Goal: Information Seeking & Learning: Learn about a topic

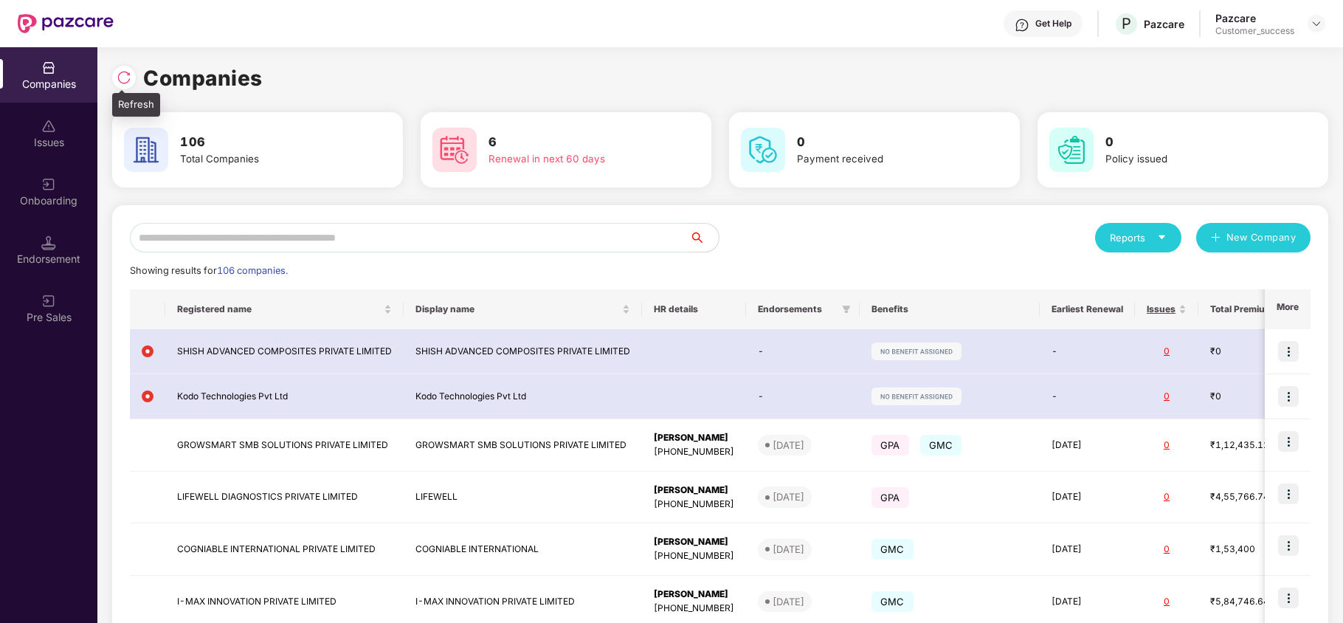
click at [122, 78] on img at bounding box center [124, 77] width 15 height 15
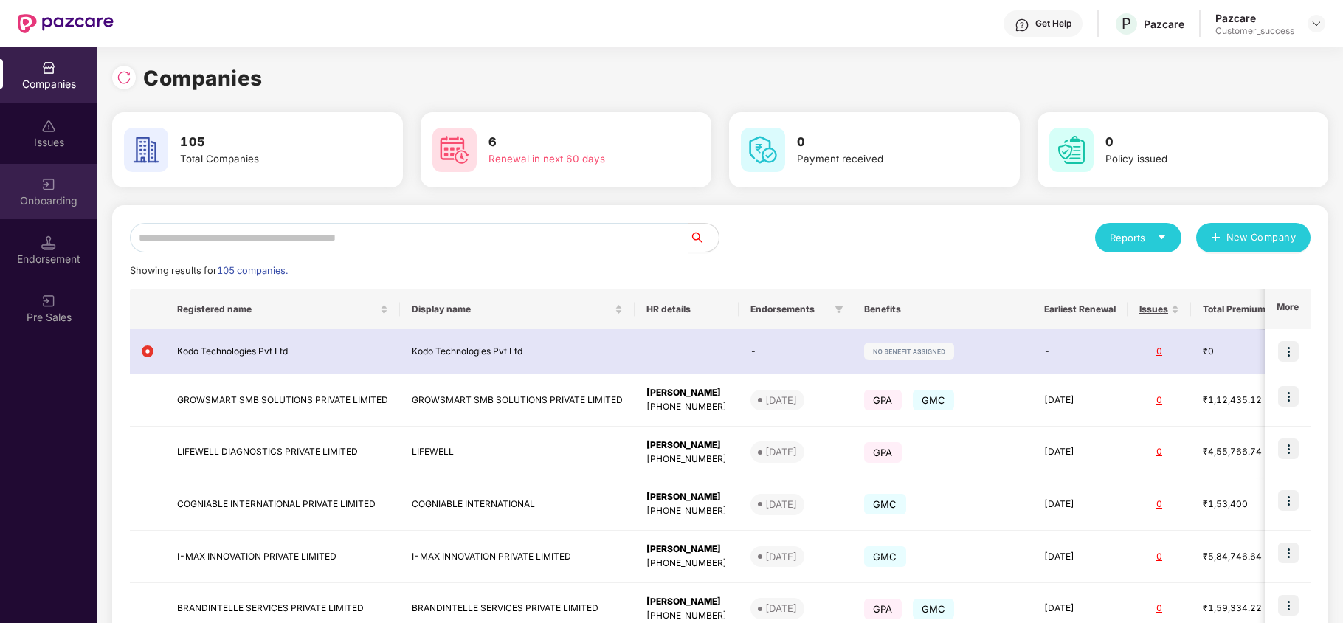
click at [41, 187] on img at bounding box center [48, 184] width 15 height 15
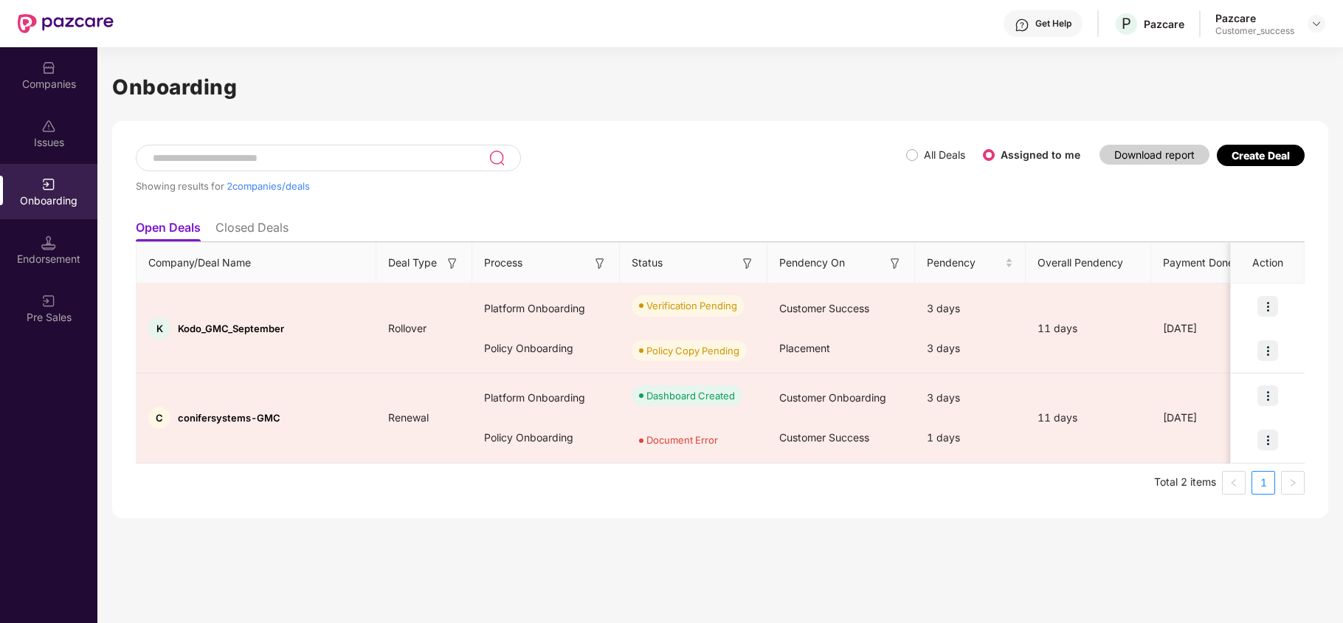
click at [911, 164] on div "All Deals Assigned to me" at bounding box center [999, 155] width 186 height 24
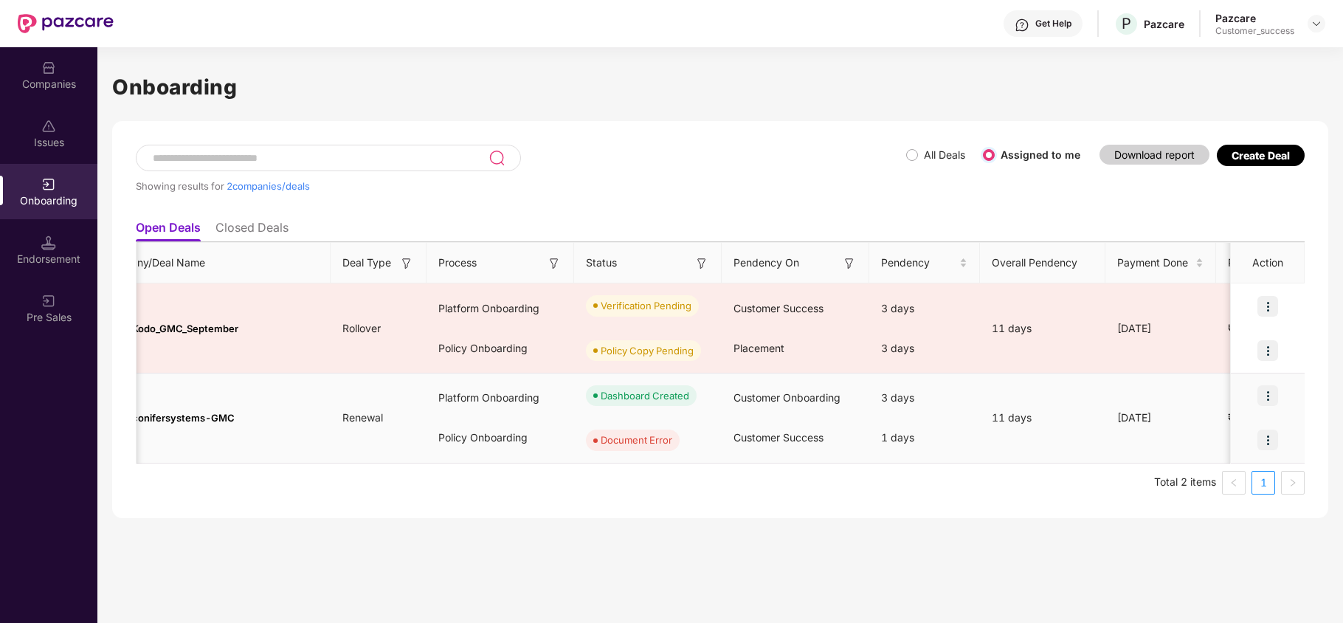
scroll to position [0, 47]
click at [1274, 446] on img at bounding box center [1268, 440] width 21 height 21
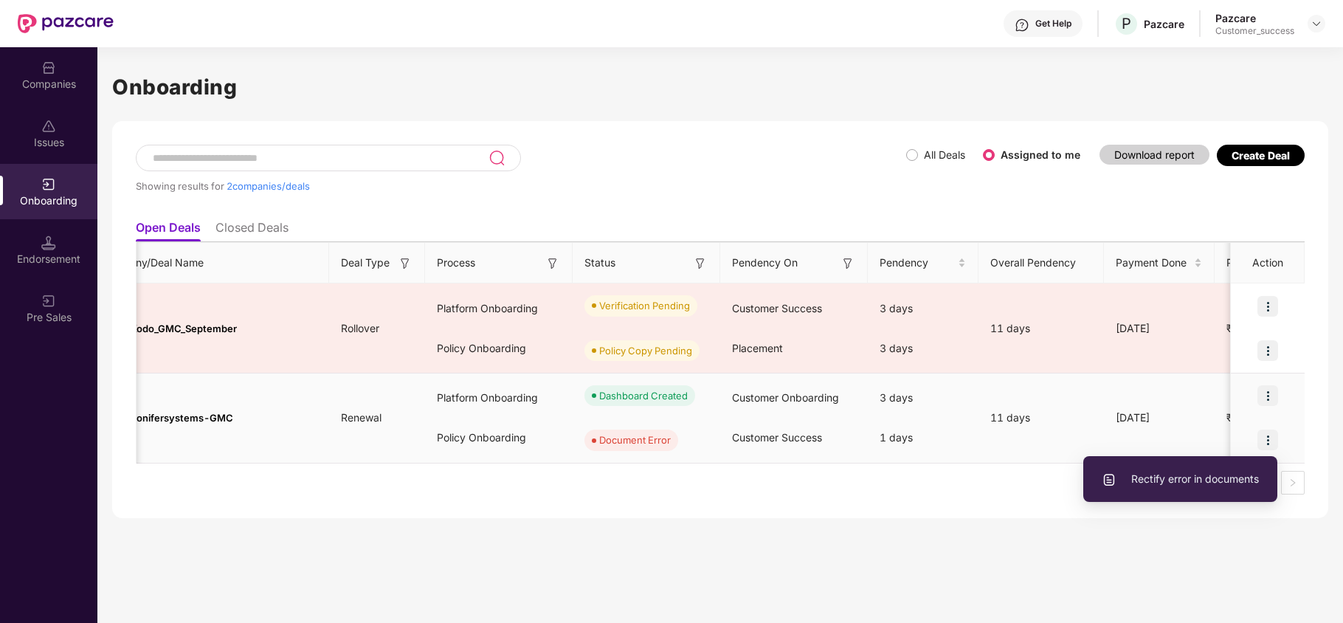
click at [1169, 482] on span "Rectify error in documents" at bounding box center [1180, 479] width 157 height 16
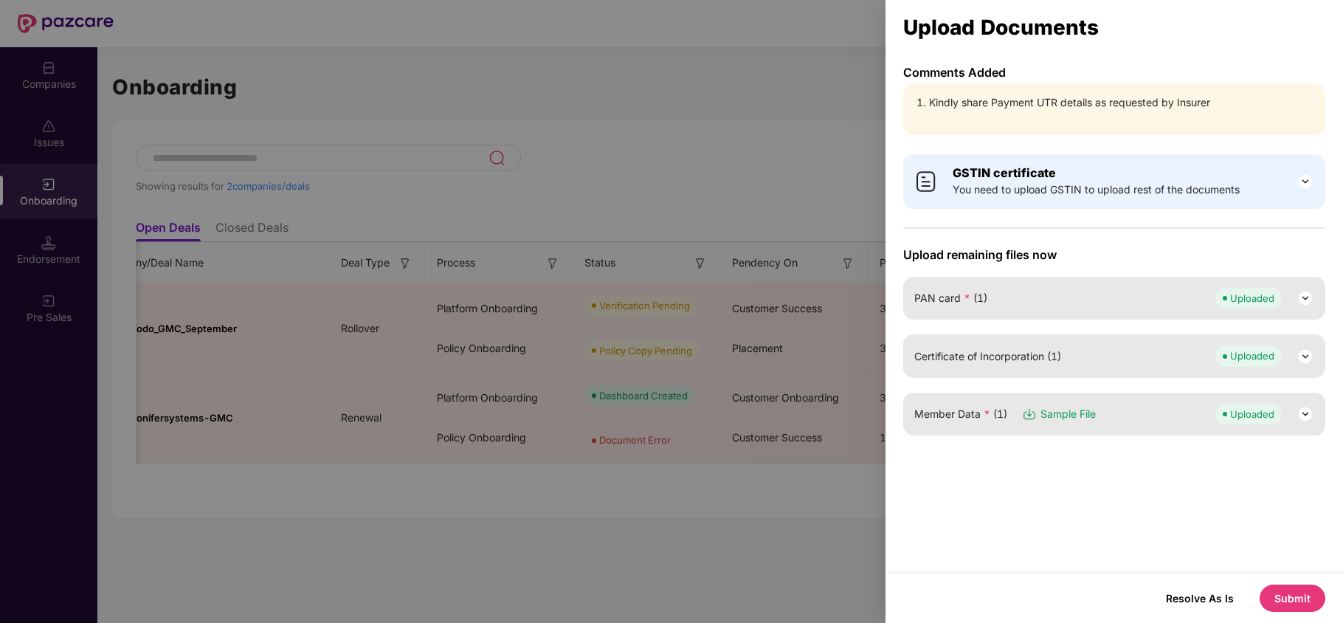
click at [1305, 607] on button "Submit" at bounding box center [1293, 598] width 66 height 27
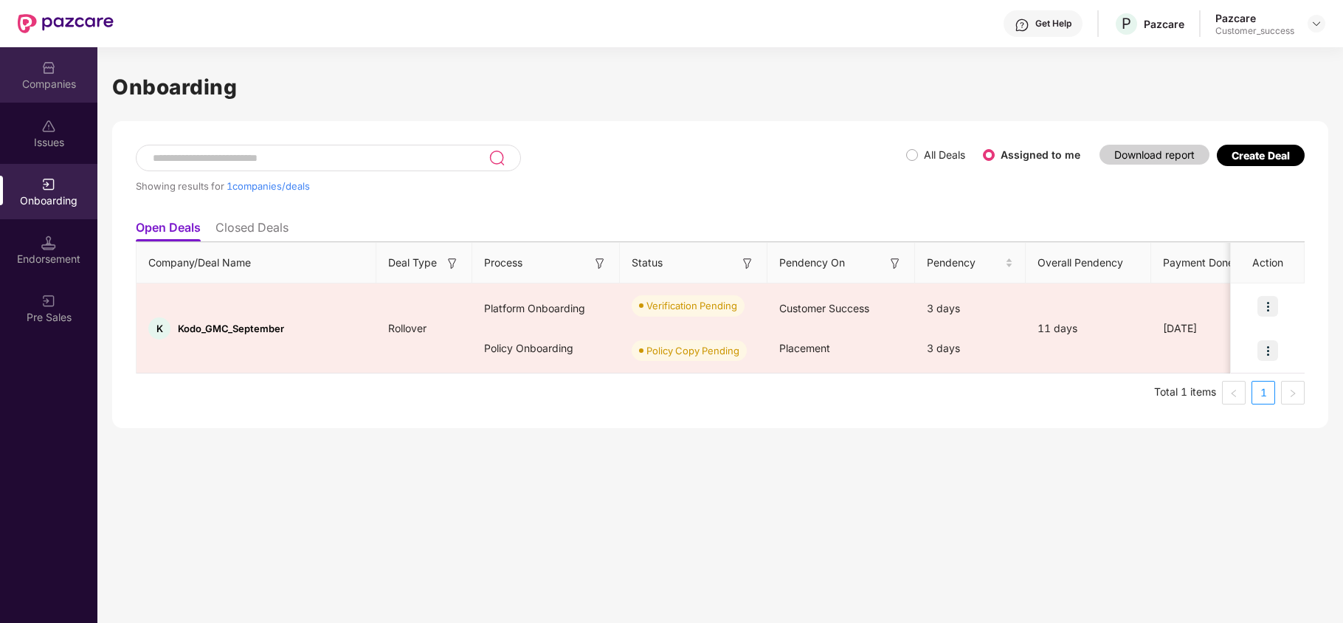
click at [57, 93] on div "Companies" at bounding box center [48, 74] width 97 height 55
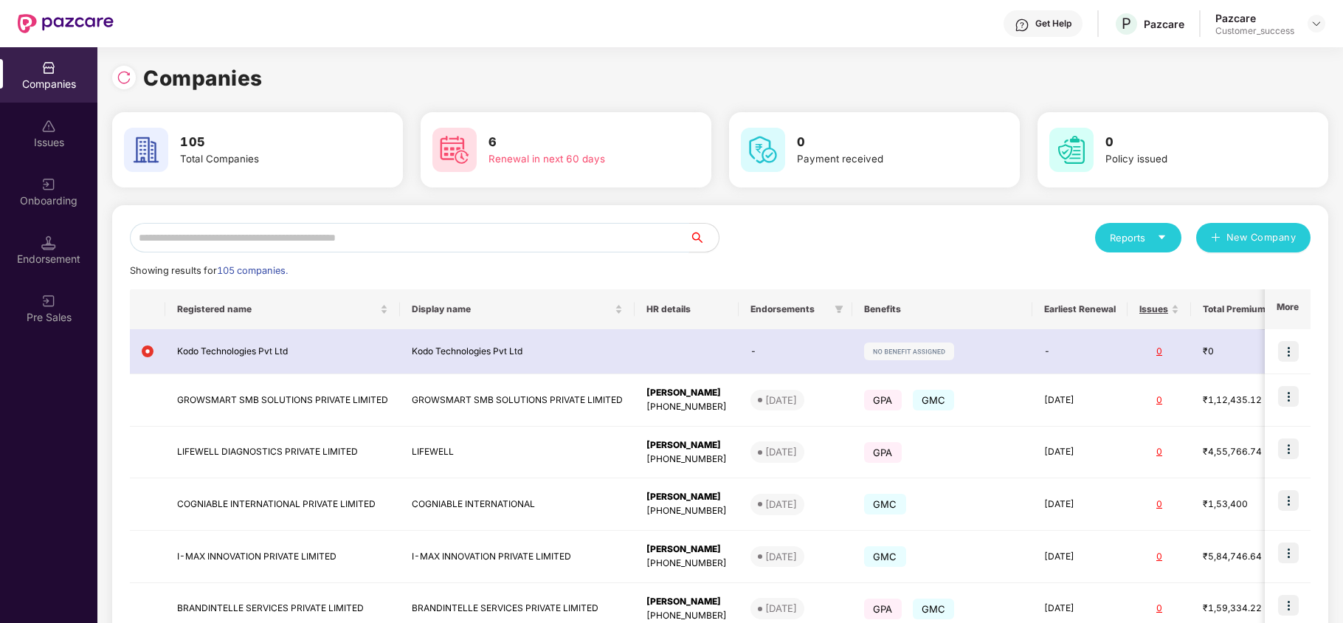
click at [230, 240] on input "text" at bounding box center [410, 238] width 560 height 30
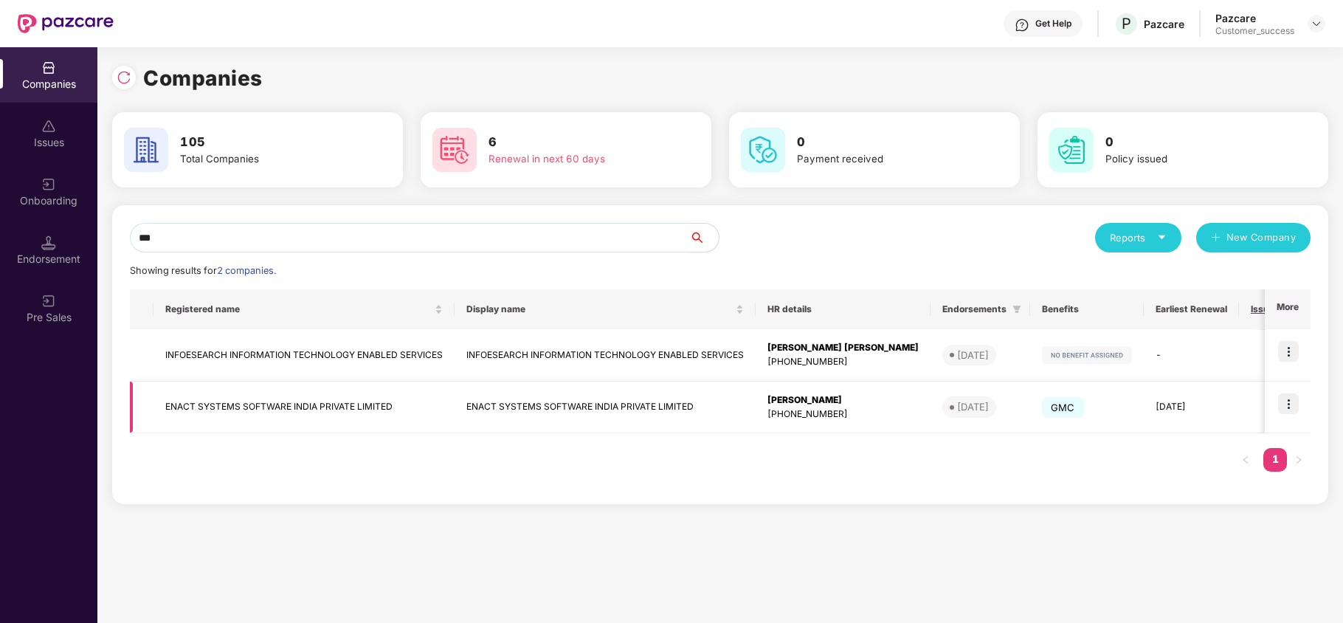
type input "***"
copy td "ENACT SYSTEMS SOFTWARE INDIA PRIVATE LIMITED"
drag, startPoint x: 159, startPoint y: 412, endPoint x: 414, endPoint y: 396, distance: 255.1
click at [414, 396] on td "ENACT SYSTEMS SOFTWARE INDIA PRIVATE LIMITED" at bounding box center [304, 408] width 301 height 52
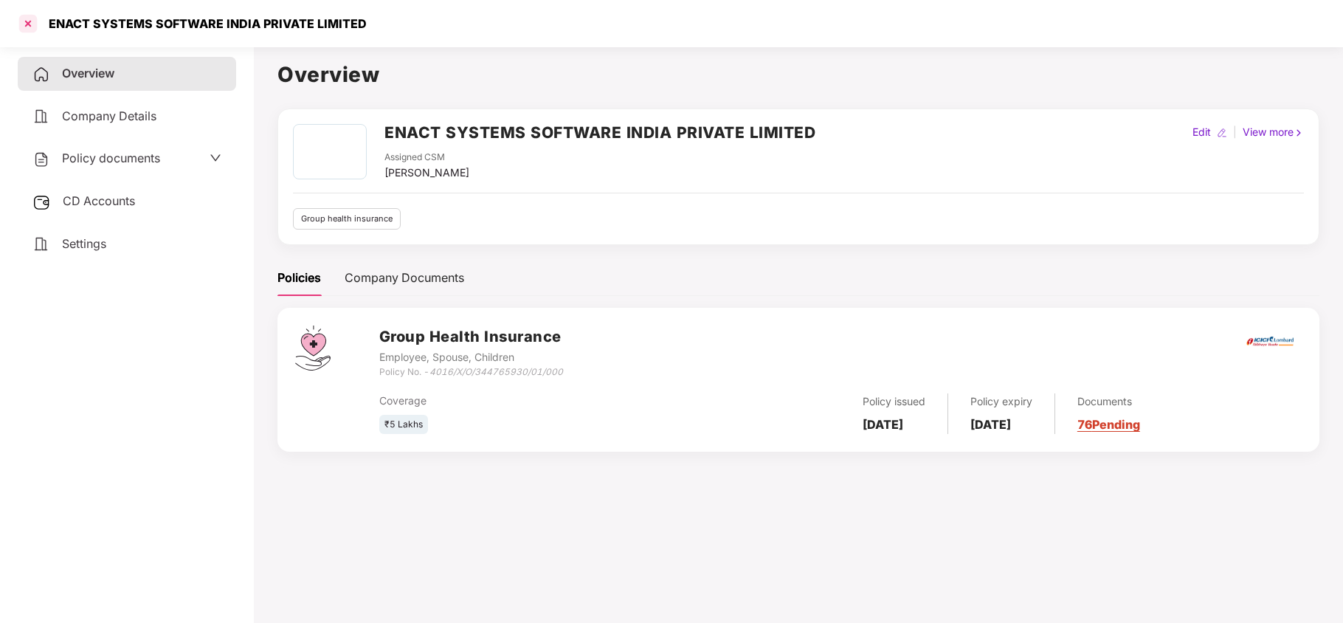
click at [33, 24] on div at bounding box center [28, 24] width 24 height 24
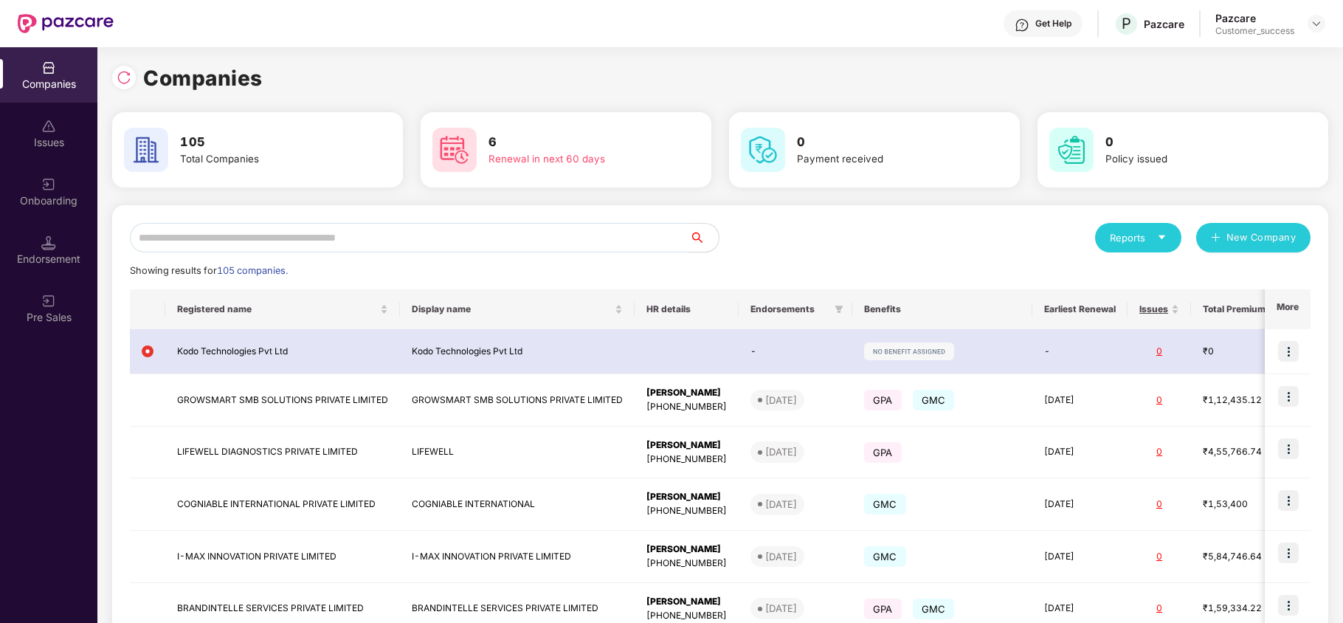
click at [240, 223] on input "text" at bounding box center [410, 238] width 560 height 30
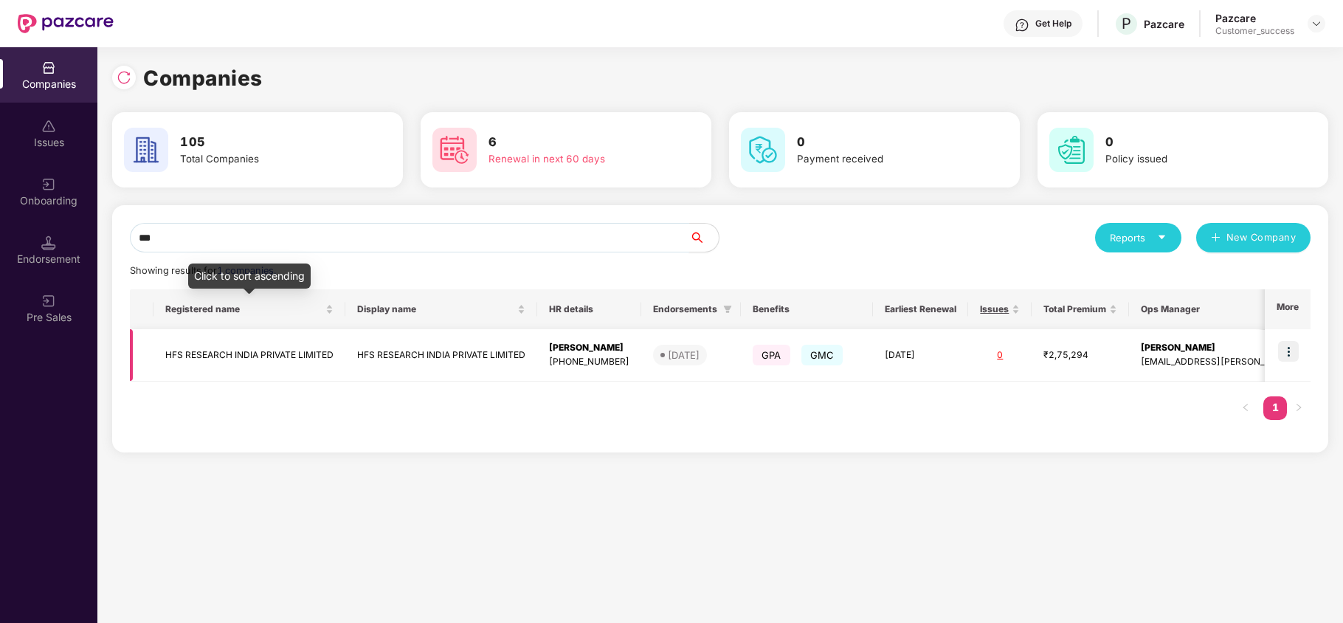
type input "***"
click at [229, 352] on td "HFS RESEARCH INDIA PRIVATE LIMITED" at bounding box center [250, 355] width 192 height 52
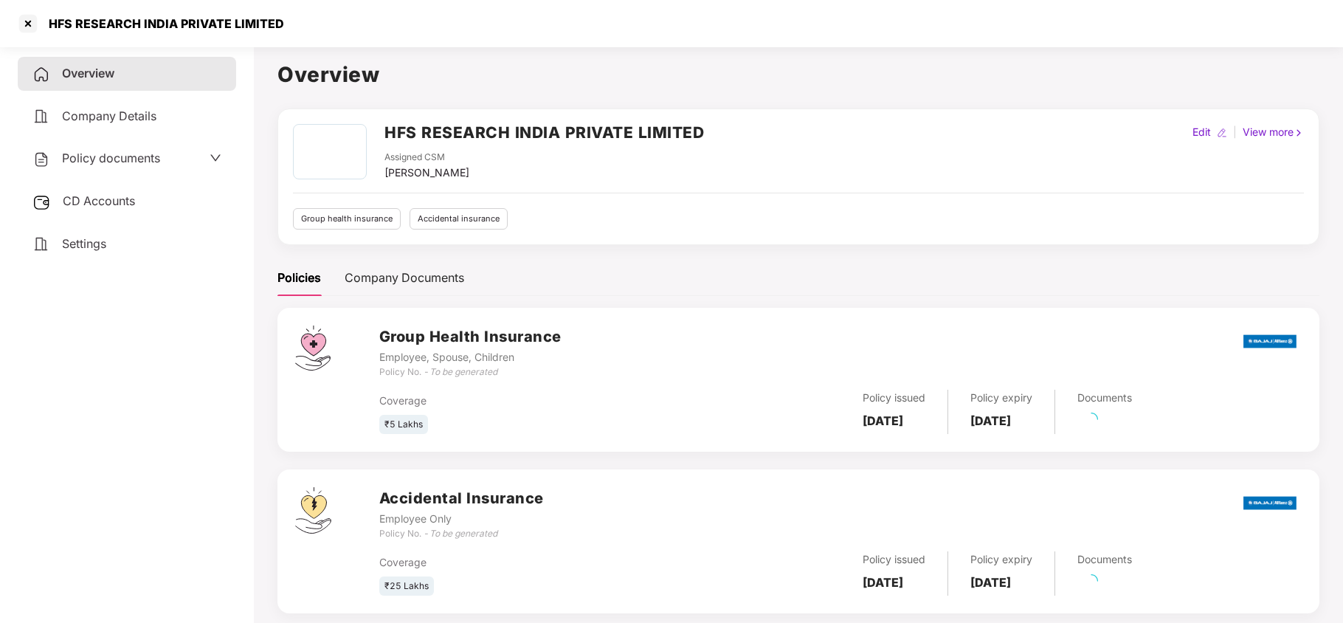
click at [387, 254] on div "HFS RESEARCH INDIA PRIVATE LIMITED Assigned CSM [PERSON_NAME] Edit | View more …" at bounding box center [799, 370] width 1042 height 523
click at [110, 199] on span "CD Accounts" at bounding box center [99, 200] width 72 height 15
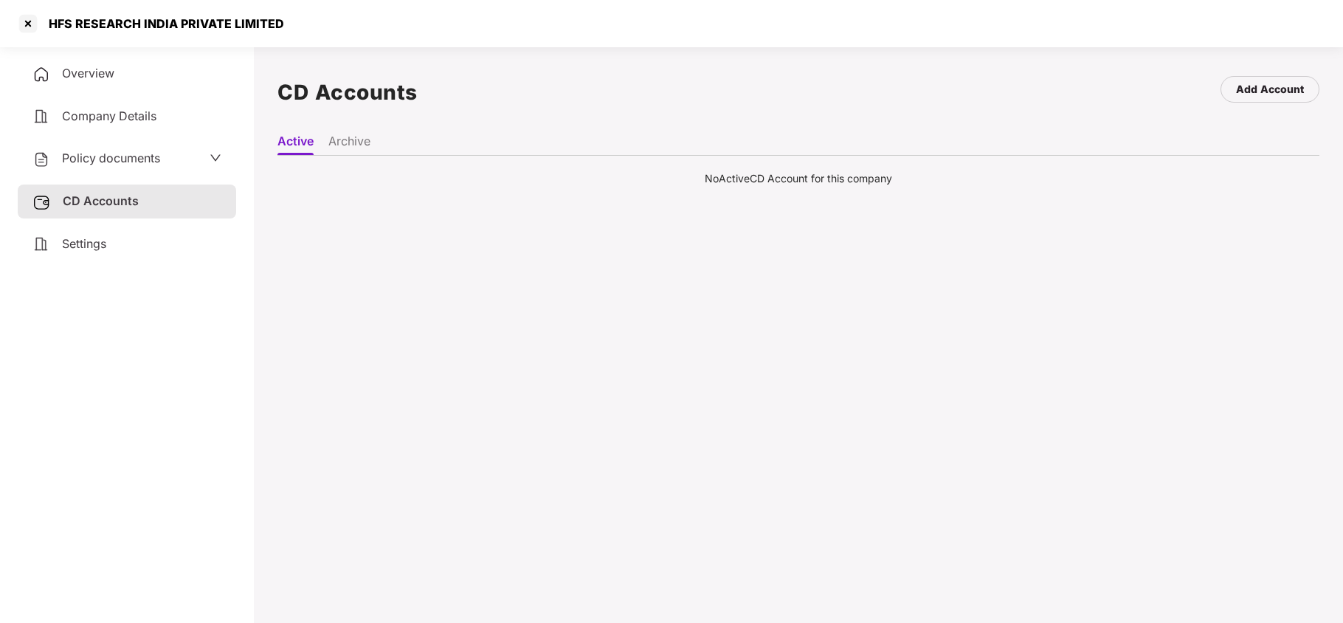
click at [347, 154] on li "Archive" at bounding box center [349, 144] width 42 height 21
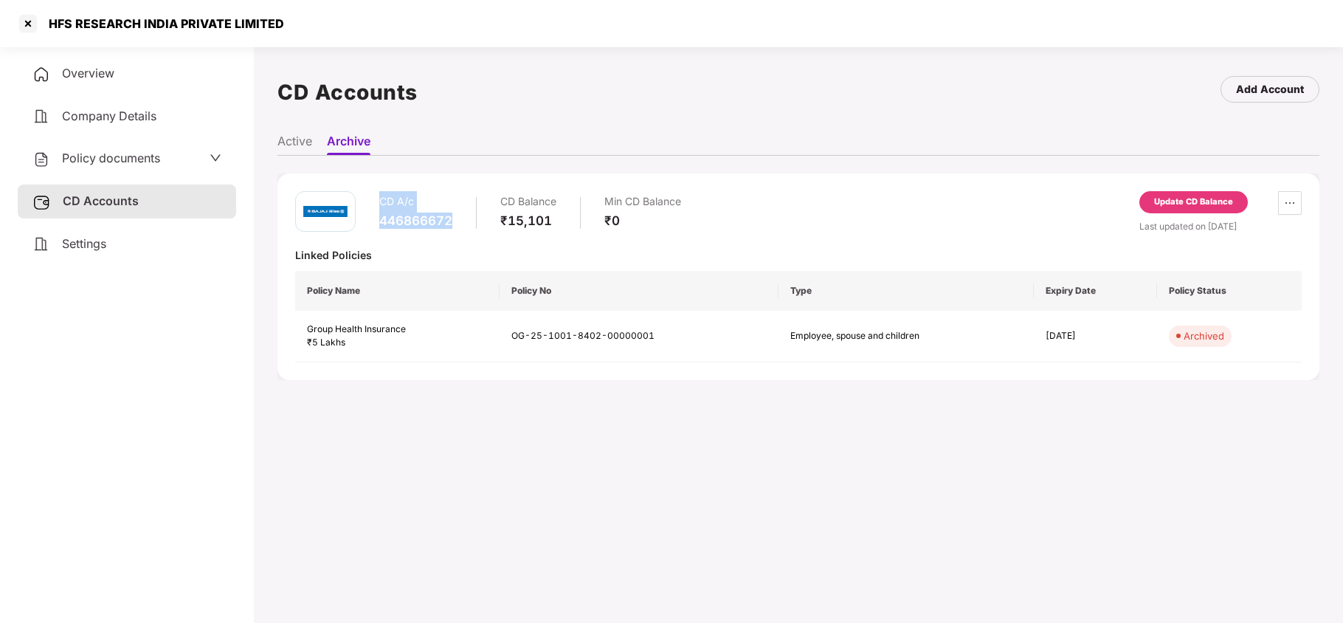
drag, startPoint x: 378, startPoint y: 205, endPoint x: 449, endPoint y: 230, distance: 75.2
click at [449, 230] on div "CD A/c 446866672 CD Balance ₹15,101 Min CD Balance ₹0" at bounding box center [488, 212] width 386 height 42
copy div "CD A/c 446866672"
copy div "HFS RESEARCH INDIA PRIVATE LIMITED"
drag, startPoint x: 49, startPoint y: 24, endPoint x: 301, endPoint y: 27, distance: 252.5
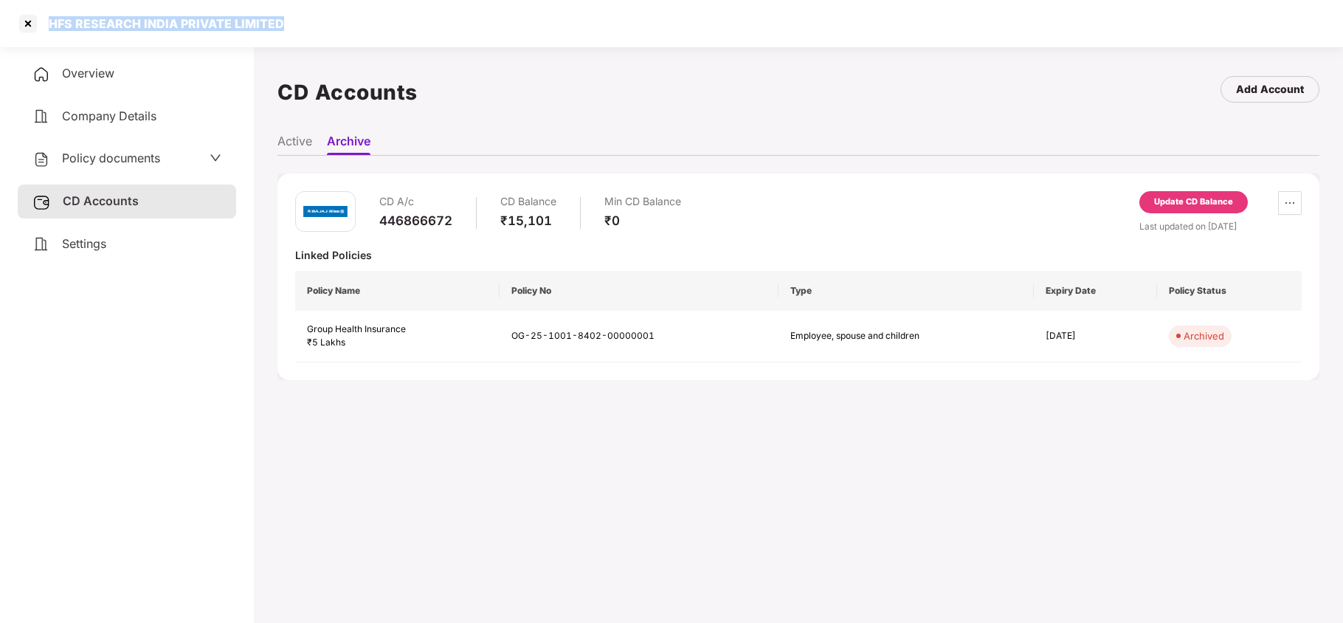
click at [301, 27] on div "HFS RESEARCH INDIA PRIVATE LIMITED" at bounding box center [671, 23] width 1343 height 47
click at [28, 18] on div at bounding box center [28, 24] width 24 height 24
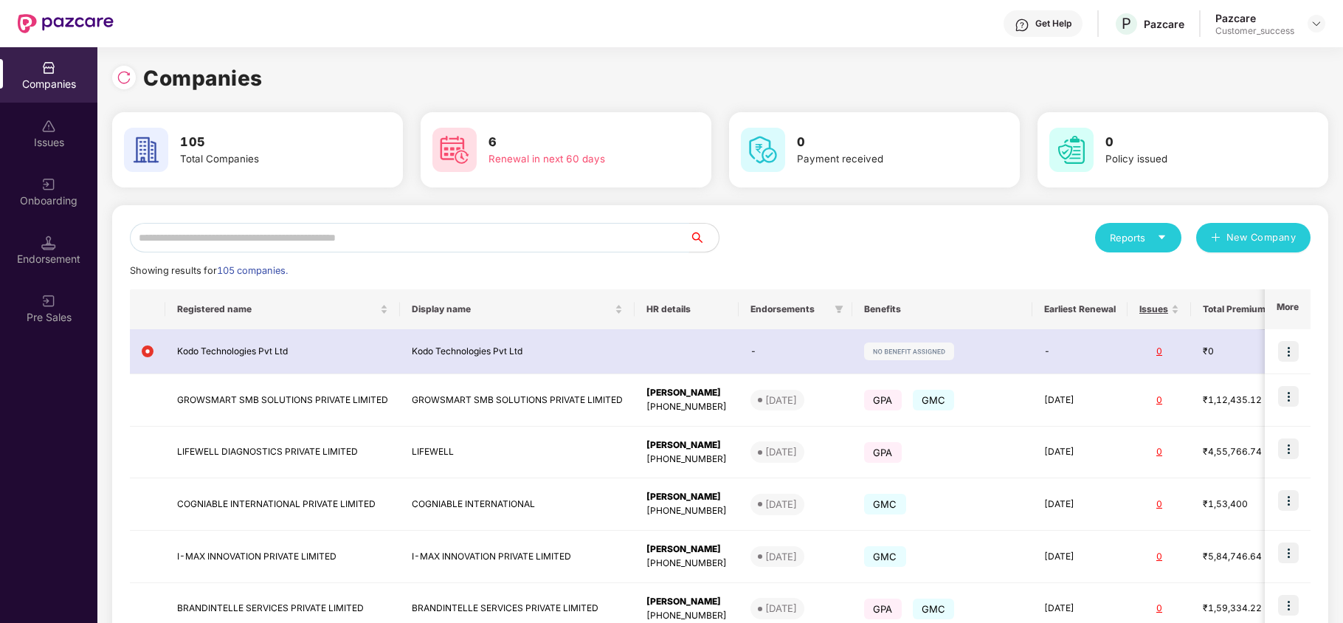
click at [193, 223] on input "text" at bounding box center [410, 238] width 560 height 30
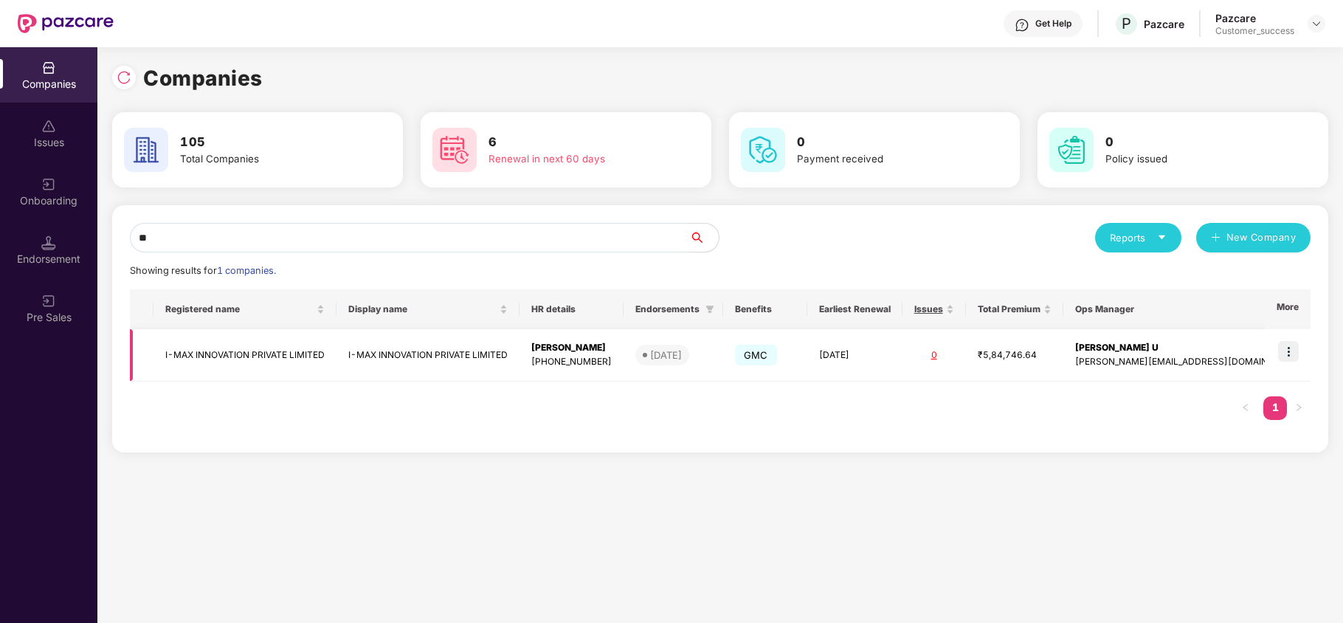
type input "**"
copy tr "I-MAX INNOVATION PRIVATE LIMITED"
drag, startPoint x: 331, startPoint y: 353, endPoint x: 151, endPoint y: 351, distance: 180.1
click at [151, 351] on tr "I-MAX INNOVATION PRIVATE LIMITED I-MAX INNOVATION PRIVATE LIMITED Sandeep D [PH…" at bounding box center [744, 355] width 1229 height 52
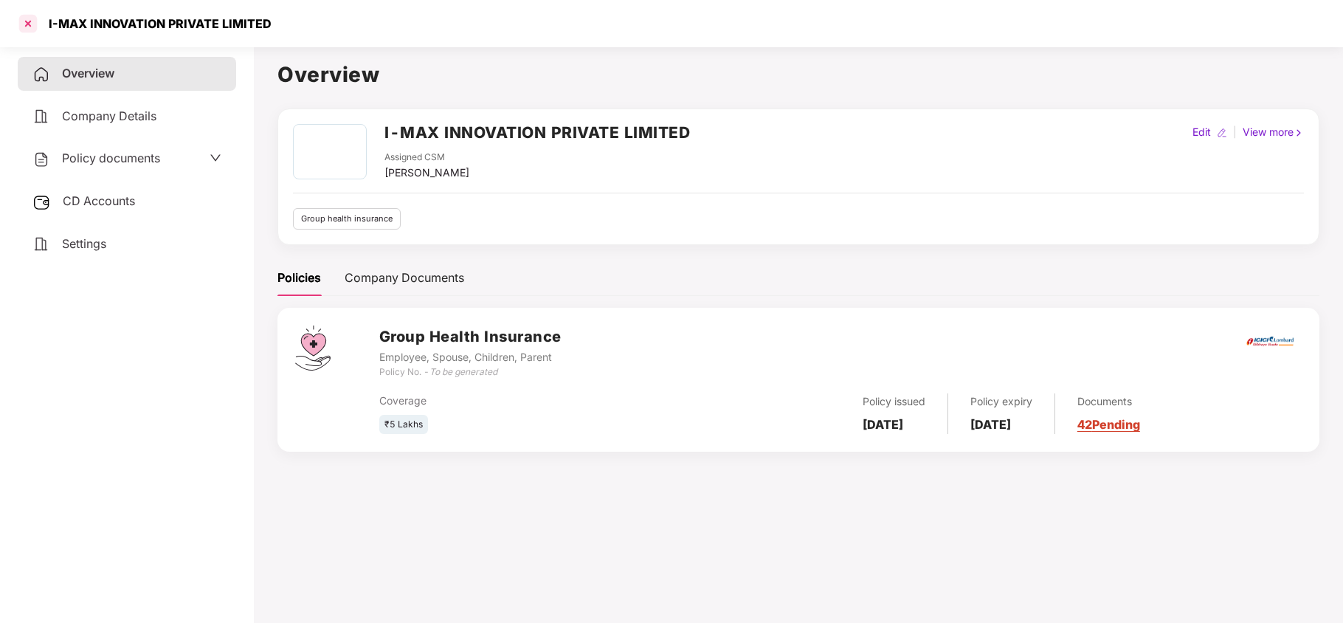
click at [24, 30] on div at bounding box center [28, 24] width 24 height 24
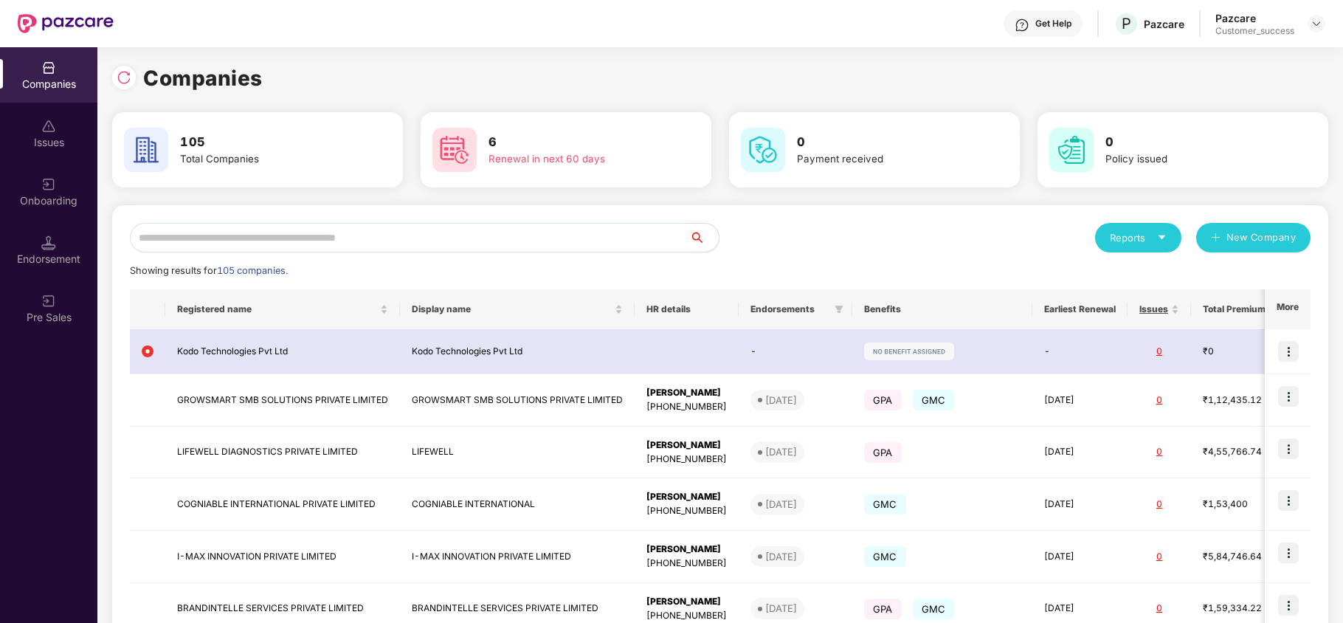
click at [220, 228] on input "text" at bounding box center [410, 238] width 560 height 30
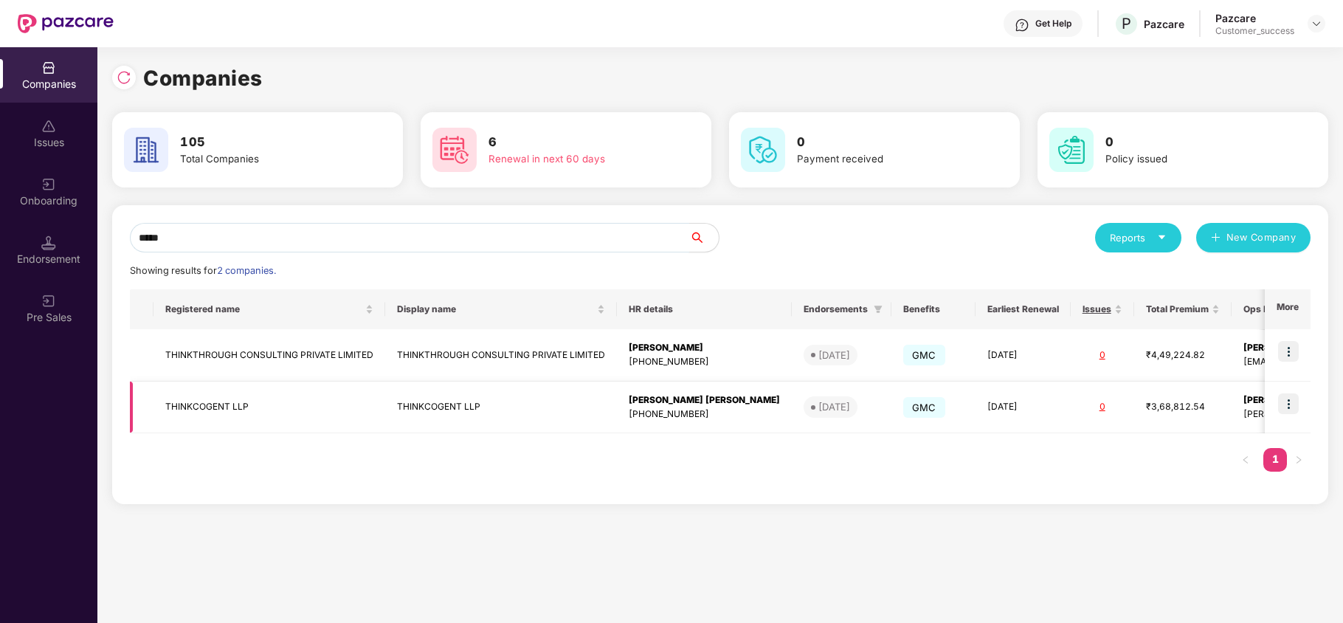
type input "*****"
click at [1293, 408] on img at bounding box center [1288, 403] width 21 height 21
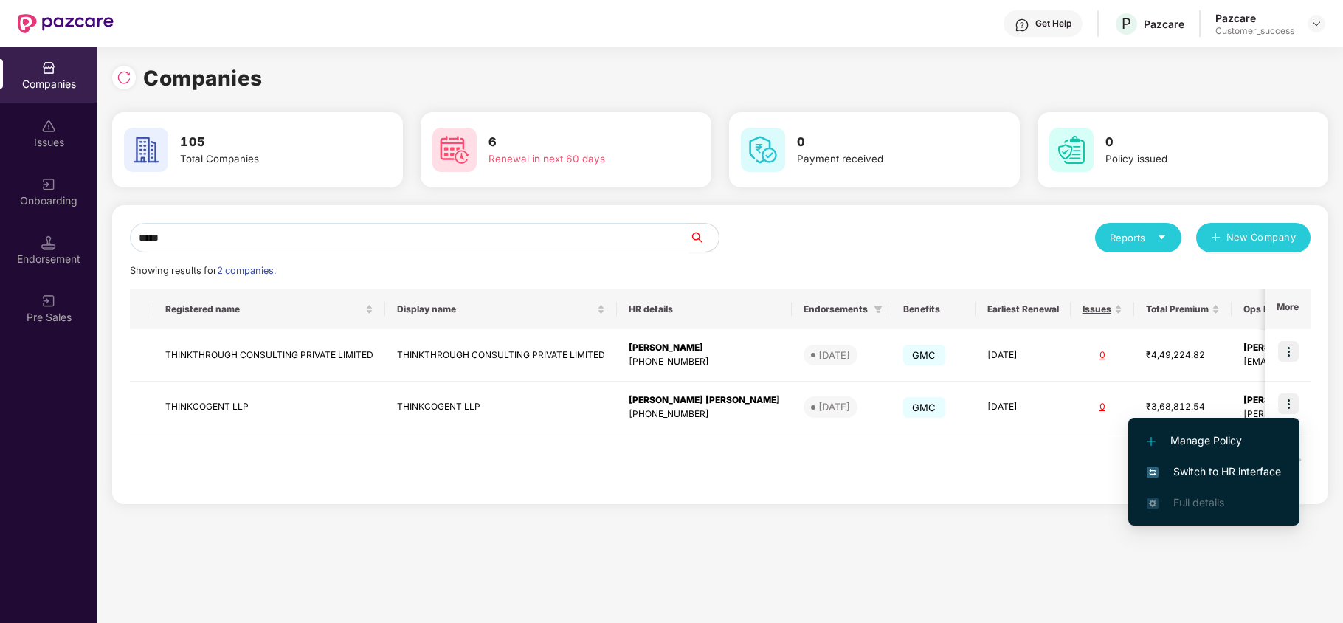
click at [1214, 473] on span "Switch to HR interface" at bounding box center [1214, 472] width 134 height 16
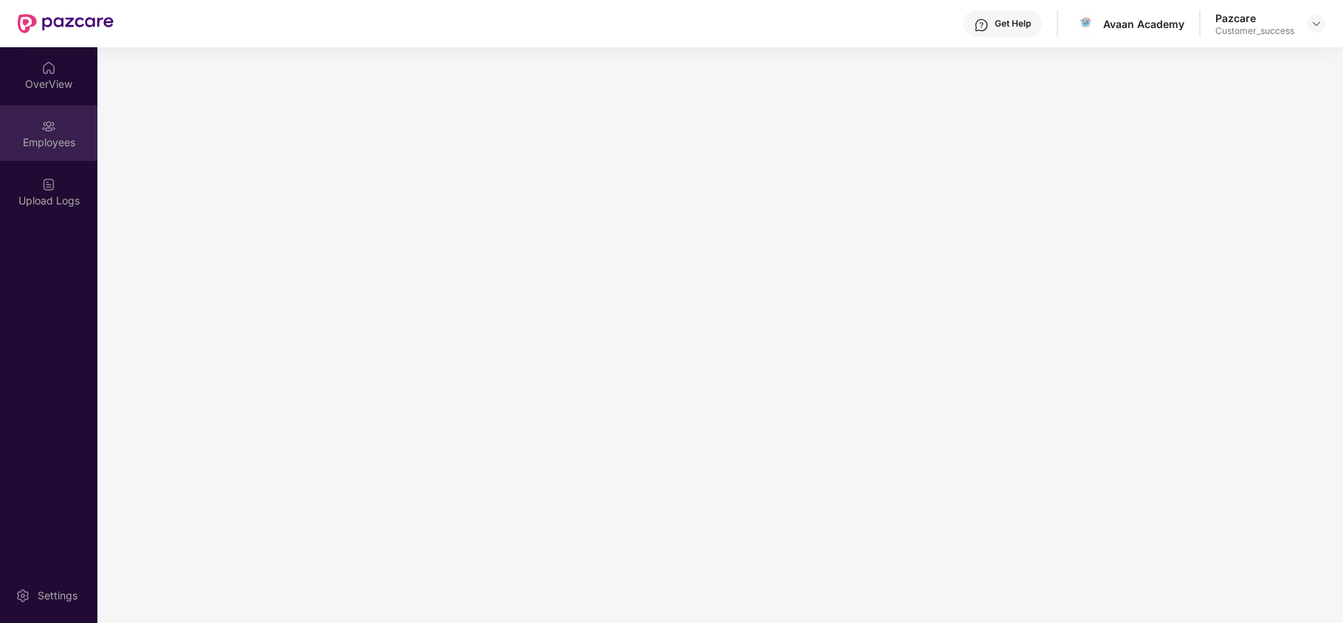
click at [49, 128] on img at bounding box center [48, 126] width 15 height 15
click at [54, 174] on div "Upload Logs" at bounding box center [48, 191] width 97 height 55
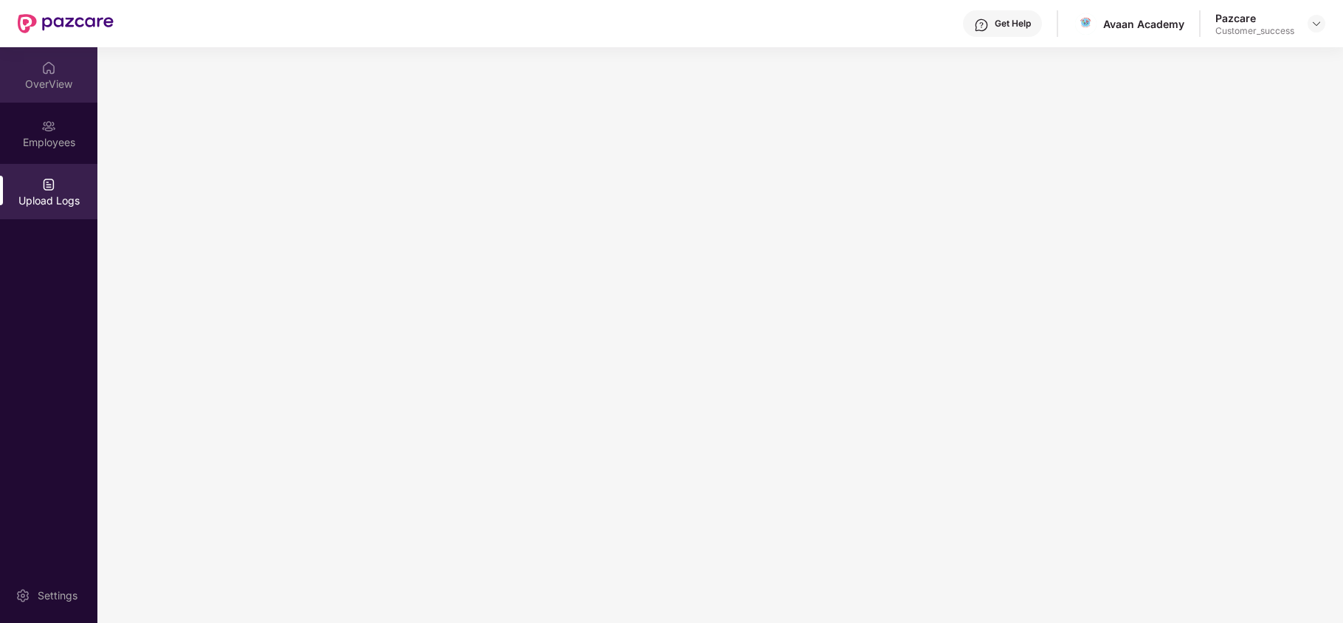
click at [66, 65] on div "OverView" at bounding box center [48, 74] width 97 height 55
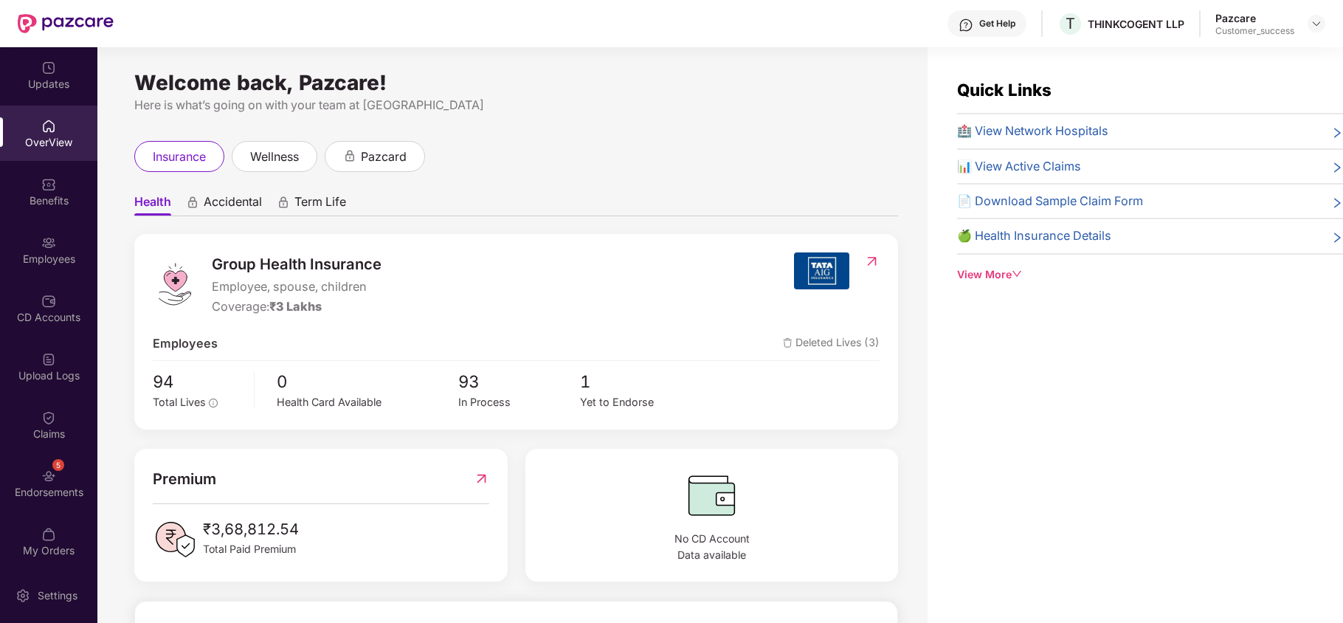
click at [966, 280] on div "View More" at bounding box center [1150, 274] width 386 height 16
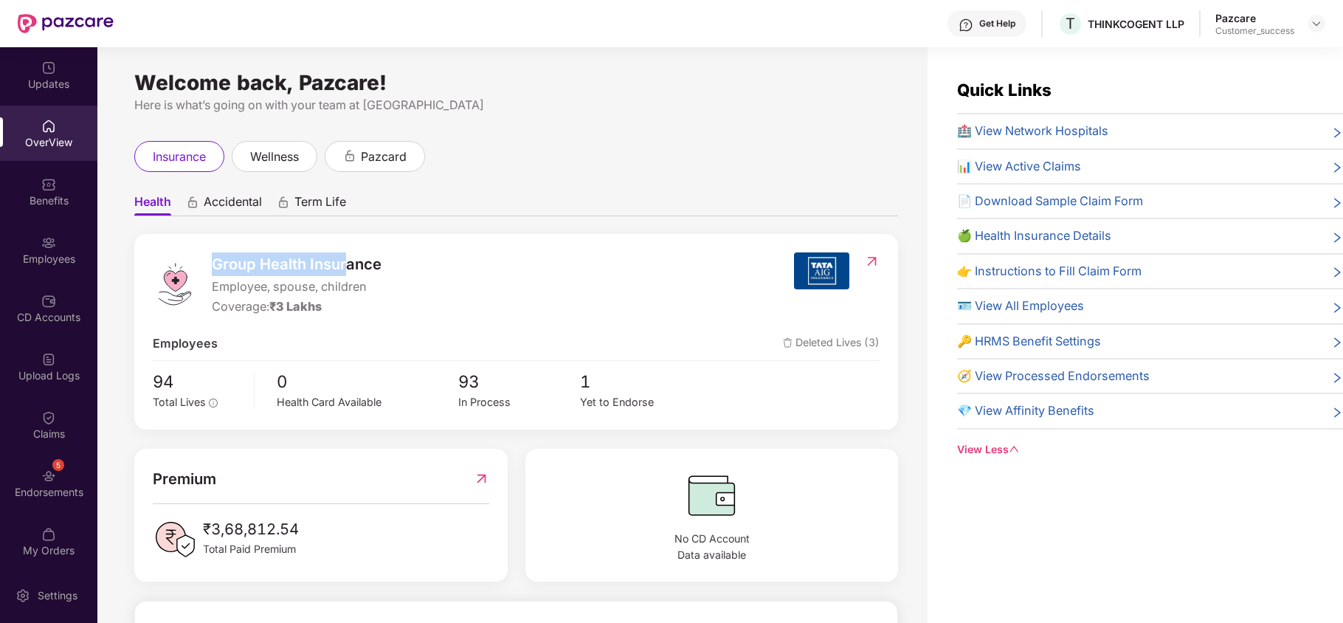
drag, startPoint x: 204, startPoint y: 263, endPoint x: 350, endPoint y: 272, distance: 145.7
click at [350, 272] on div "Group Health Insurance Employee, spouse, children Coverage: ₹3 Lakhs" at bounding box center [473, 284] width 641 height 64
drag, startPoint x: 210, startPoint y: 293, endPoint x: 367, endPoint y: 289, distance: 156.5
click at [367, 289] on div "Group Health Insurance Employee, spouse, children Coverage: ₹3 Lakhs" at bounding box center [473, 284] width 641 height 64
drag, startPoint x: 331, startPoint y: 306, endPoint x: 217, endPoint y: 301, distance: 113.8
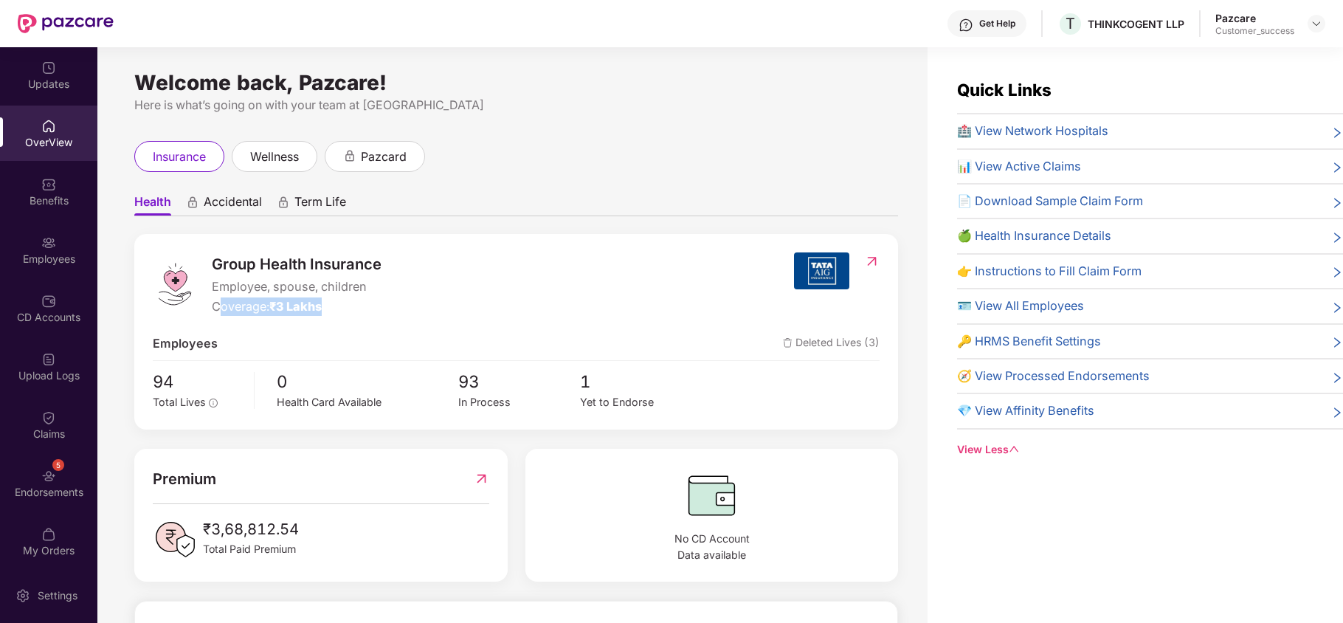
click at [217, 301] on div "Coverage: ₹3 Lakhs" at bounding box center [297, 306] width 170 height 18
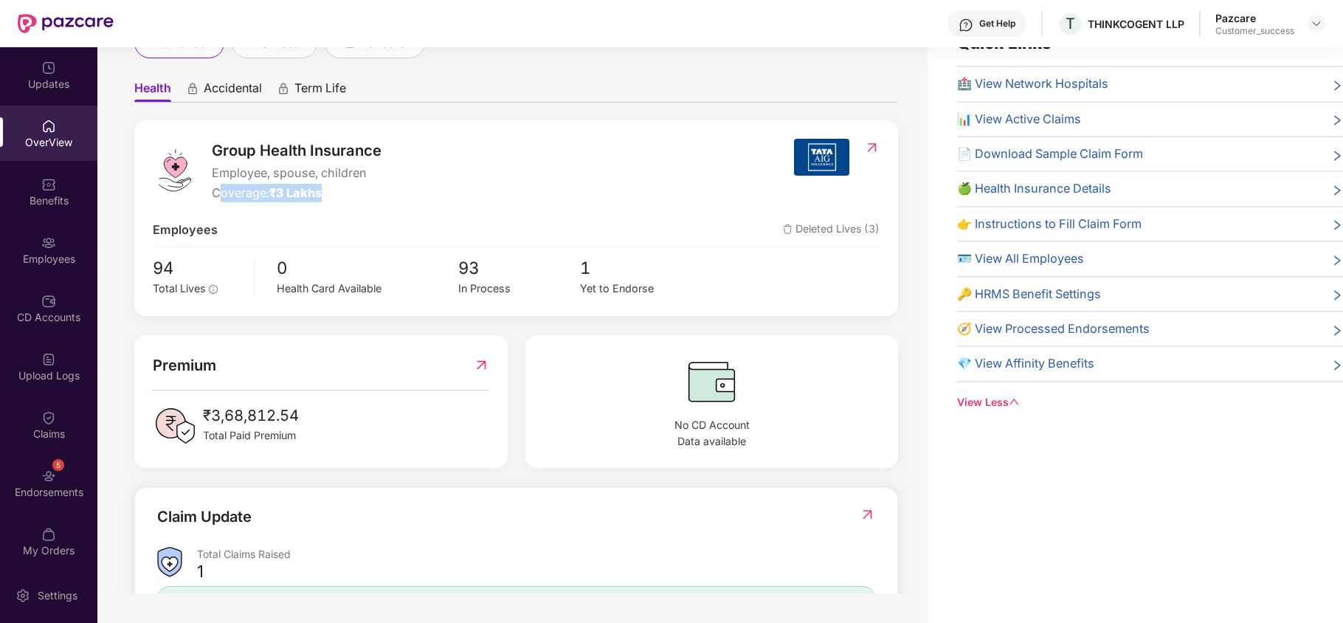
scroll to position [0, 0]
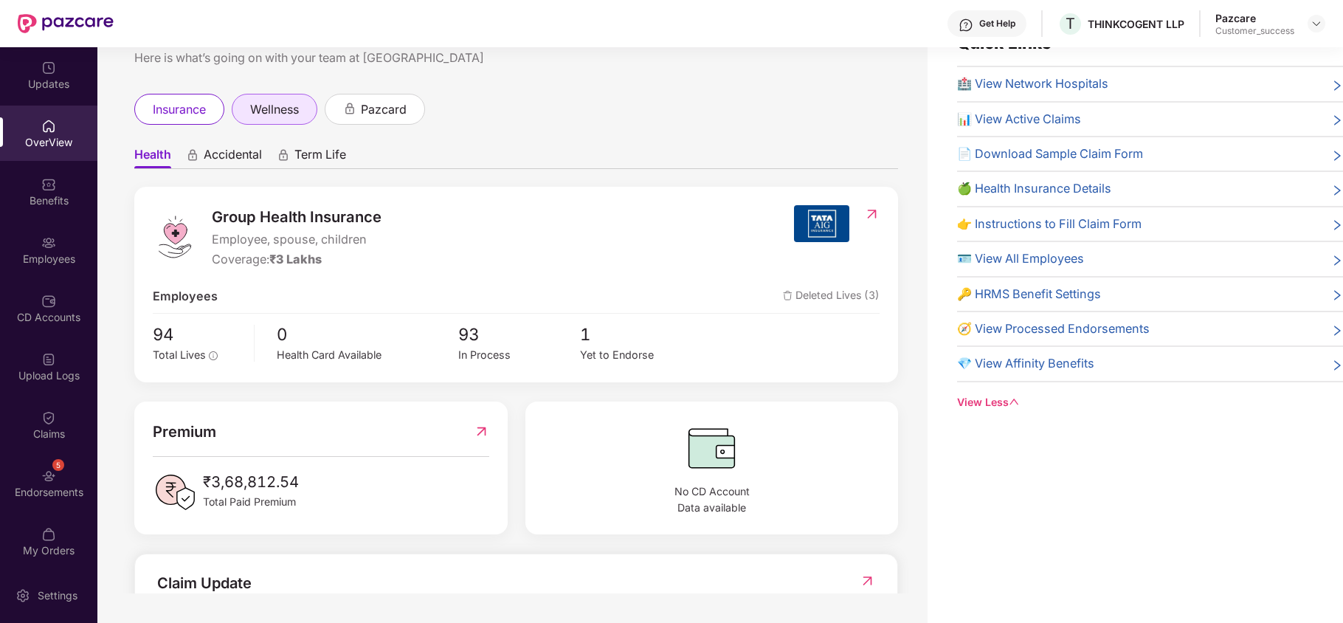
click at [275, 109] on span "wellness" at bounding box center [274, 109] width 49 height 18
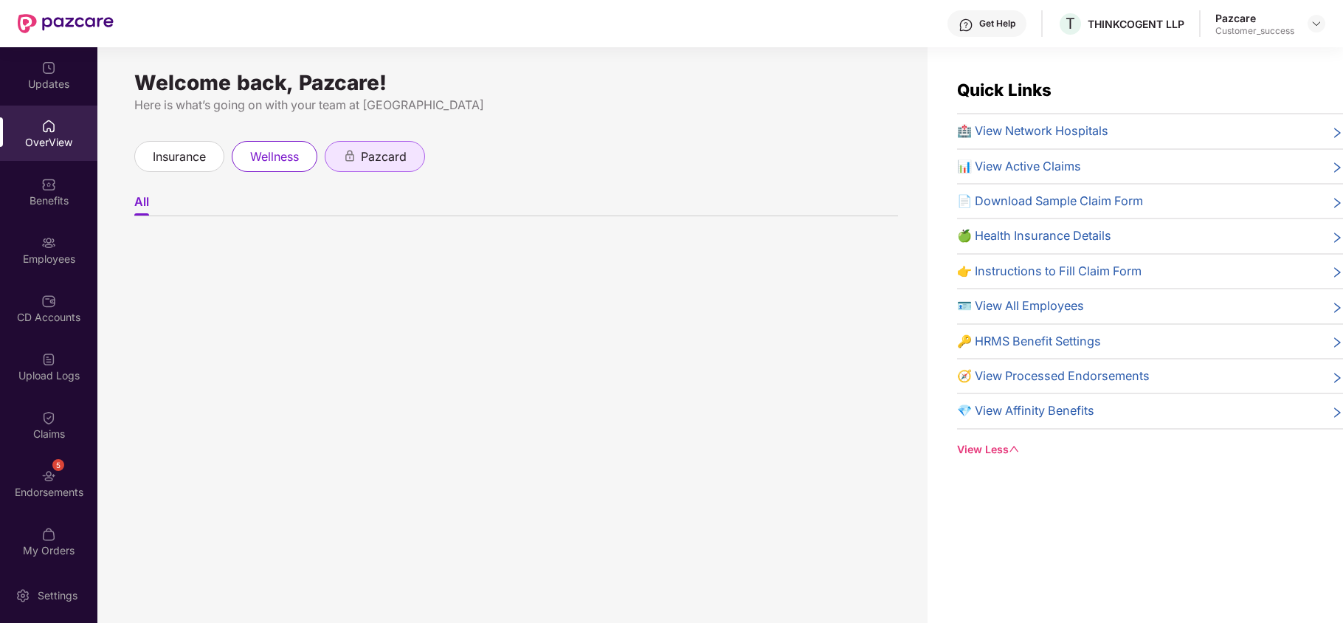
click at [368, 168] on div "pazcard" at bounding box center [375, 156] width 100 height 31
click at [273, 163] on span "wellness" at bounding box center [274, 157] width 49 height 18
click at [60, 195] on div "Benefits" at bounding box center [48, 200] width 97 height 15
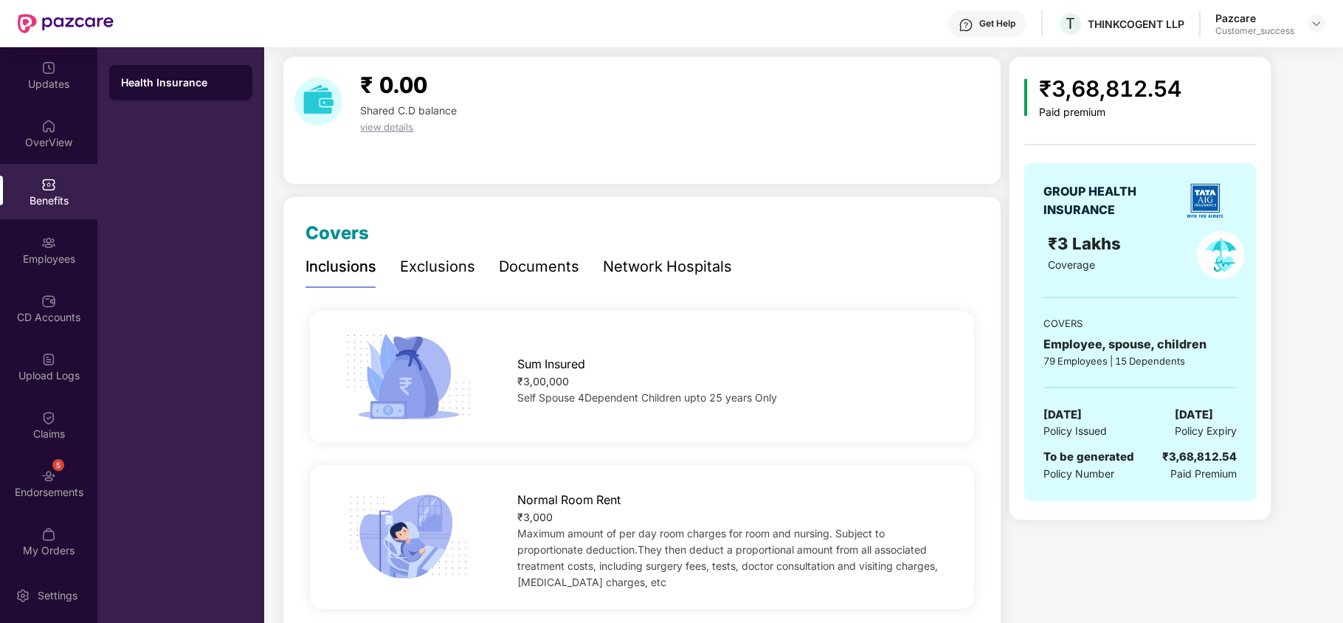
scroll to position [44, 0]
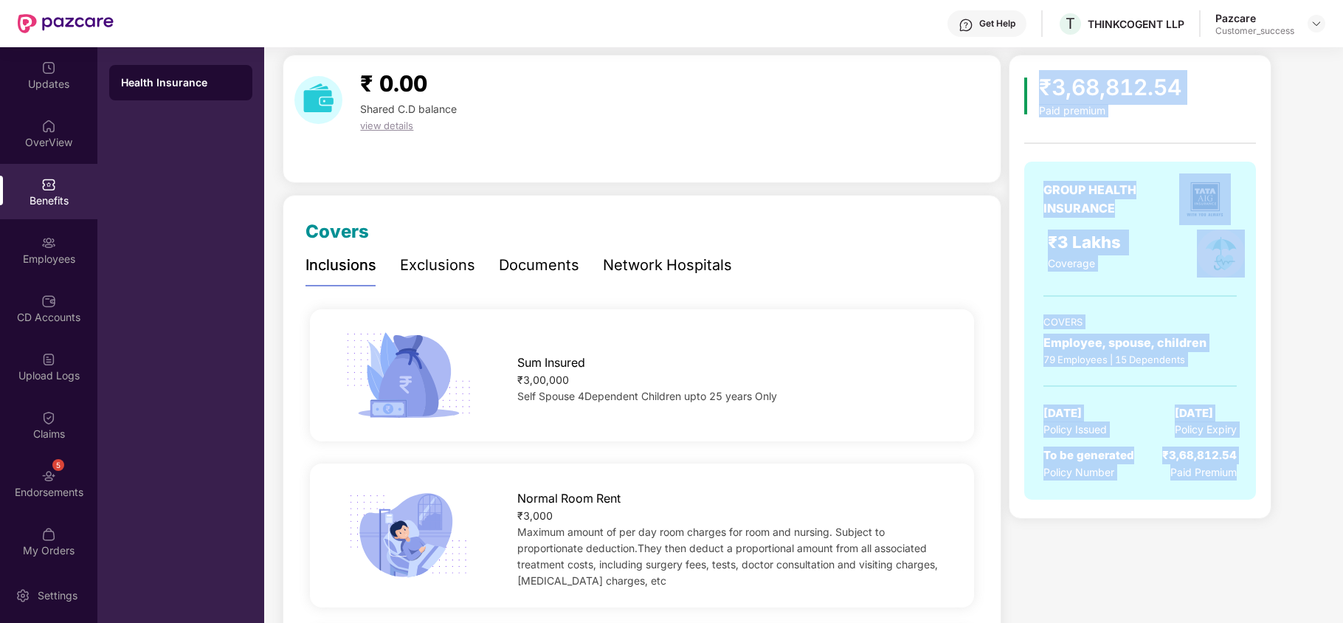
drag, startPoint x: 1035, startPoint y: 83, endPoint x: 1267, endPoint y: 475, distance: 455.4
click at [1267, 475] on div "₹3,68,812.54 Paid premium GROUP HEALTH INSURANCE ₹3 Lakhs Coverage COVERS Emplo…" at bounding box center [1140, 287] width 263 height 464
click at [1282, 519] on div "₹3,68,812.54 Paid premium GROUP HEALTH INSURANCE ₹3 Lakhs Coverage COVERS Emplo…" at bounding box center [1166, 287] width 314 height 464
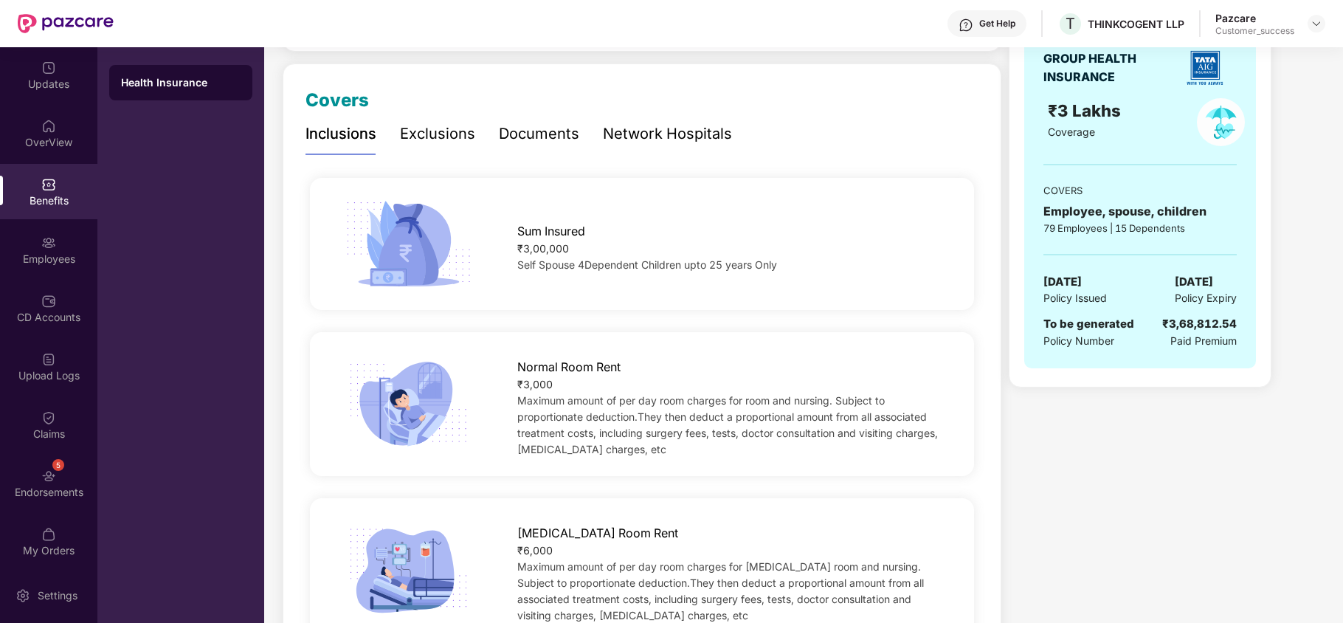
scroll to position [182, 0]
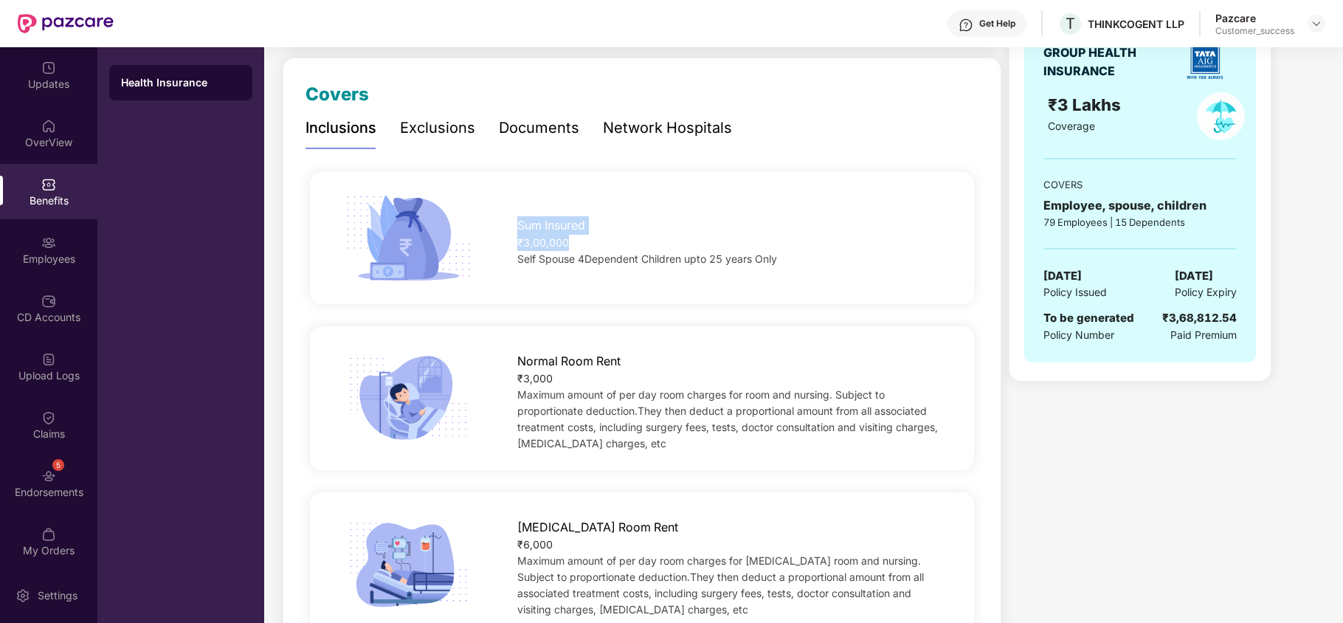
drag, startPoint x: 588, startPoint y: 241, endPoint x: 505, endPoint y: 216, distance: 87.1
click at [505, 216] on div "Sum Insured ₹3,00,000 Self Spouse 4Dependent Children upto 25 years Only" at bounding box center [731, 238] width 474 height 58
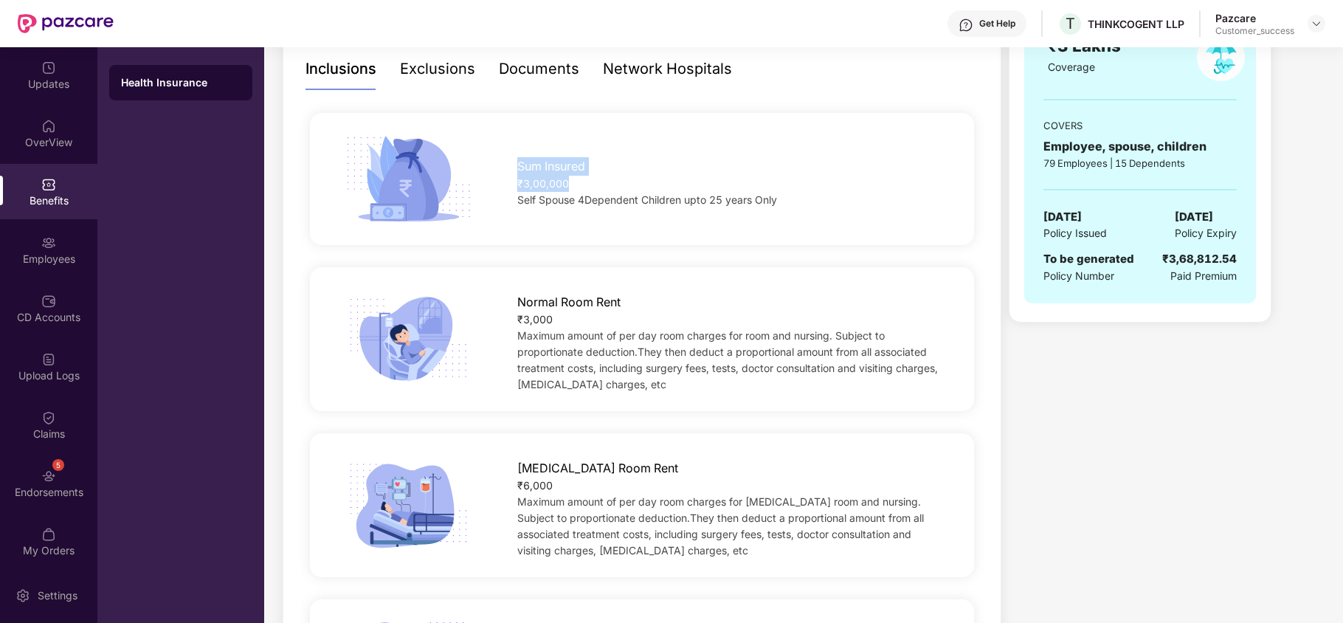
scroll to position [261, 0]
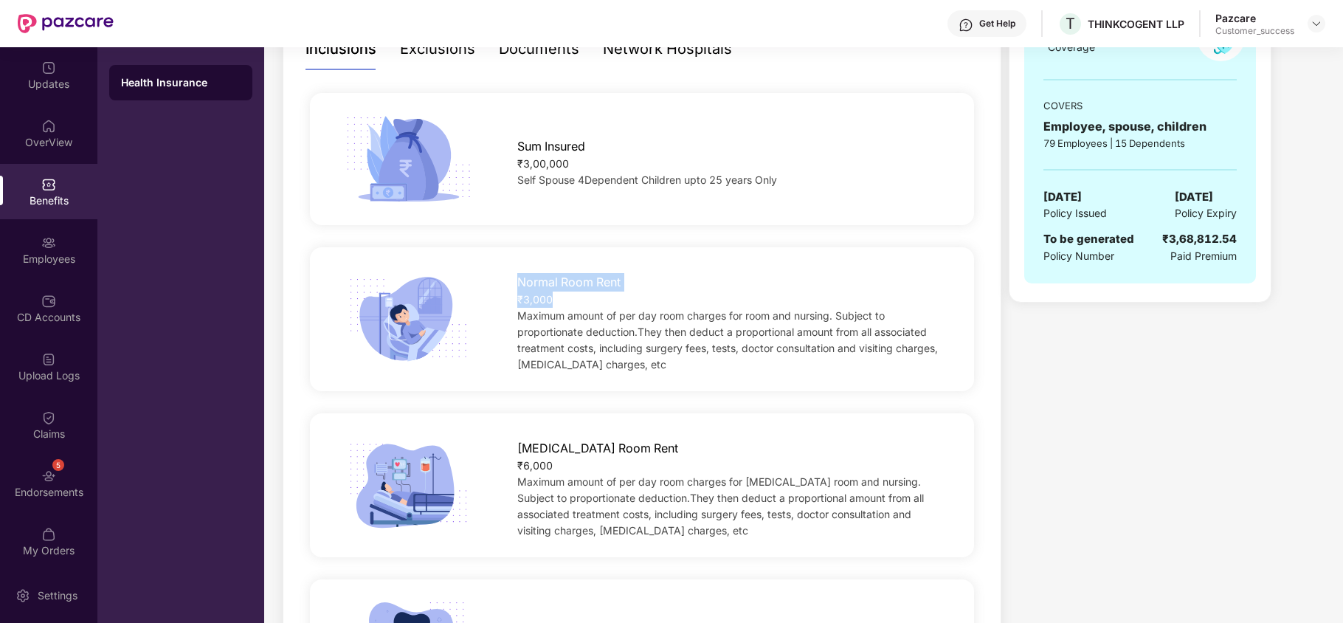
drag, startPoint x: 559, startPoint y: 303, endPoint x: 509, endPoint y: 278, distance: 55.1
click at [509, 278] on div "Normal Room Rent ₹3,000 Maximum amount of per day room charges for room and nur…" at bounding box center [731, 319] width 474 height 107
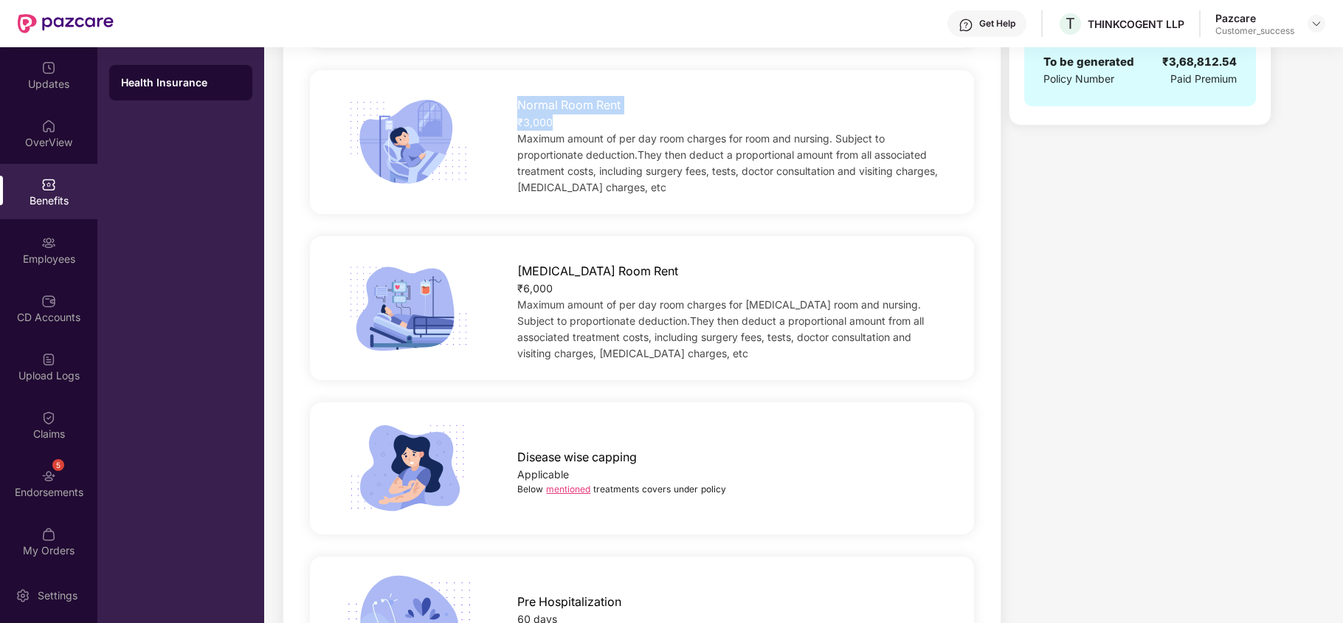
scroll to position [438, 0]
click at [562, 491] on link "mentioned" at bounding box center [568, 488] width 44 height 11
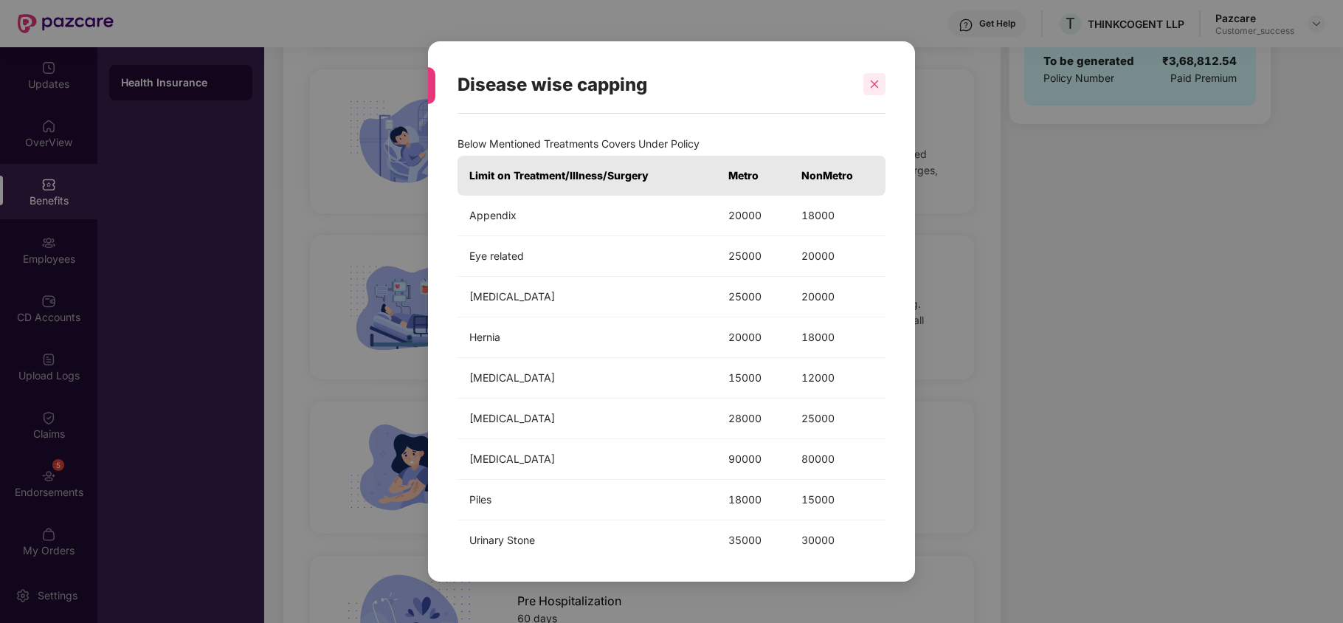
click at [869, 74] on div at bounding box center [875, 84] width 22 height 22
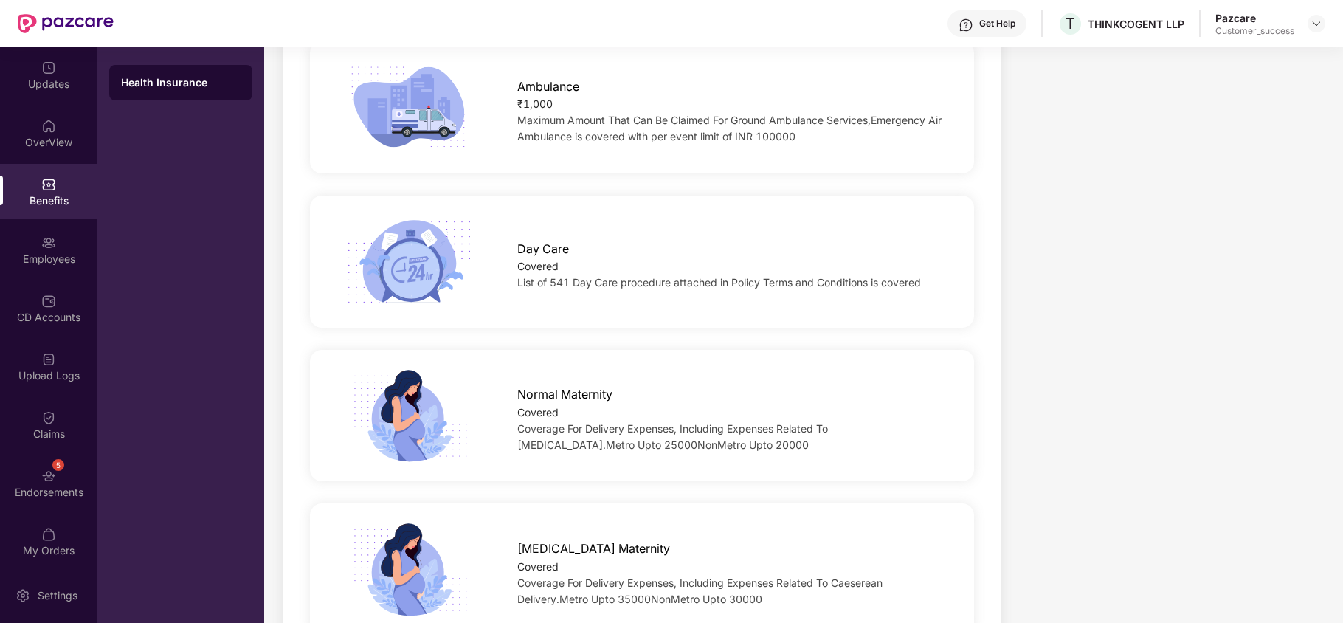
scroll to position [1420, 0]
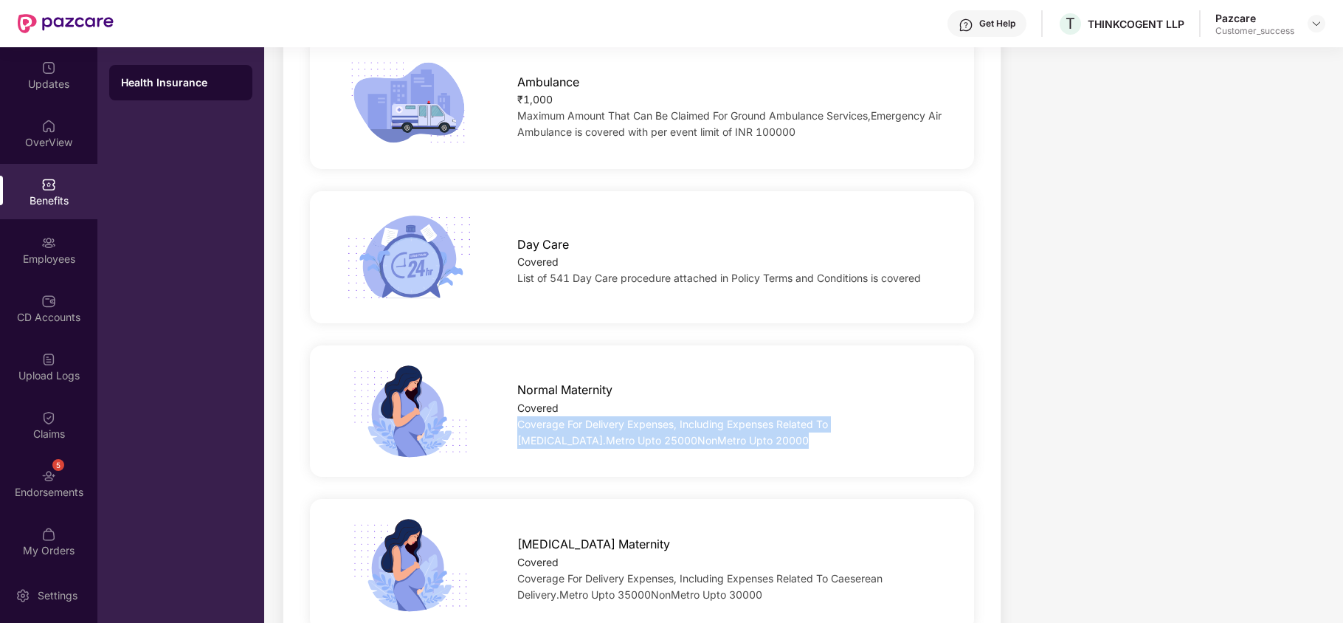
drag, startPoint x: 517, startPoint y: 425, endPoint x: 684, endPoint y: 447, distance: 167.5
click at [684, 447] on div "Coverage For Delivery Expenses, Including Expenses Related To [MEDICAL_DATA].Me…" at bounding box center [730, 432] width 427 height 32
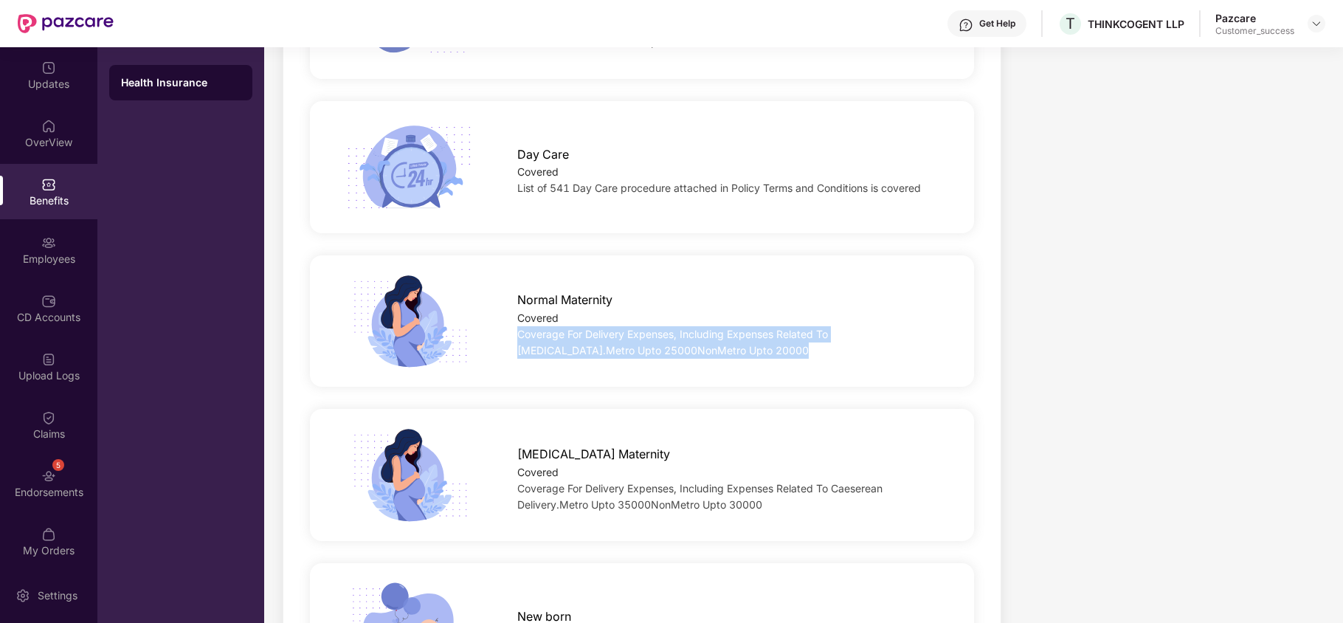
scroll to position [1512, 0]
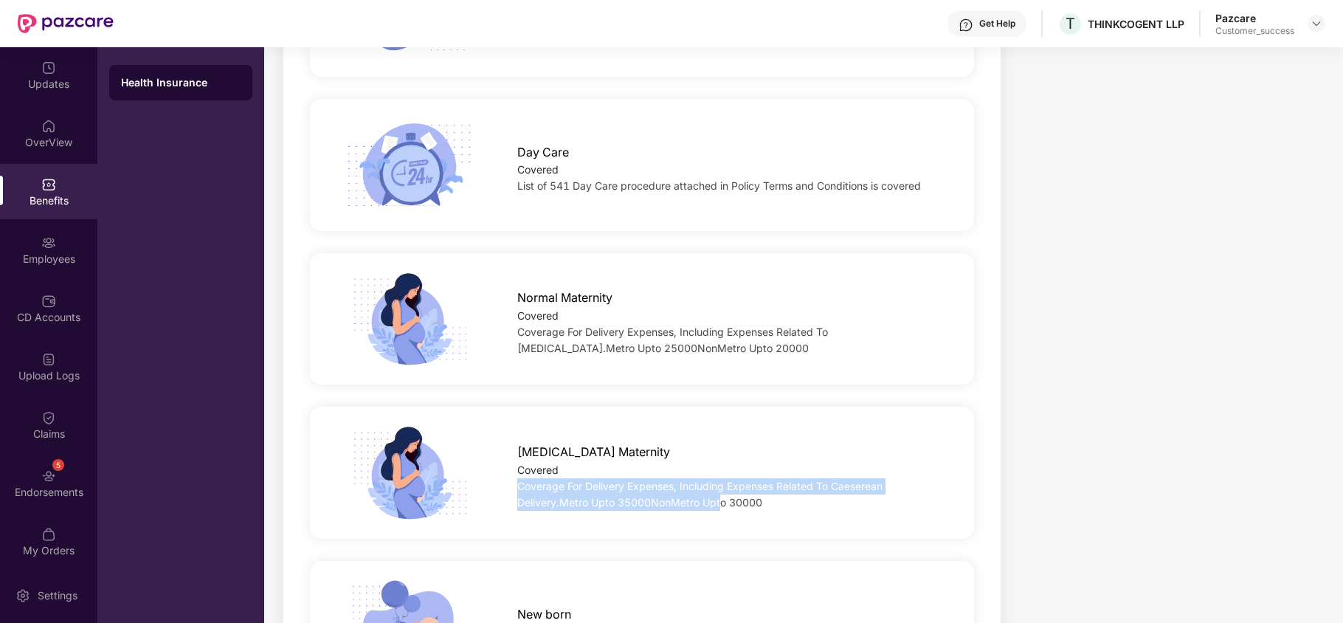
drag, startPoint x: 520, startPoint y: 483, endPoint x: 724, endPoint y: 500, distance: 205.2
click at [724, 500] on span "Coverage For Delivery Expenses, Including Expenses Related To Caeserean Deliver…" at bounding box center [699, 494] width 365 height 29
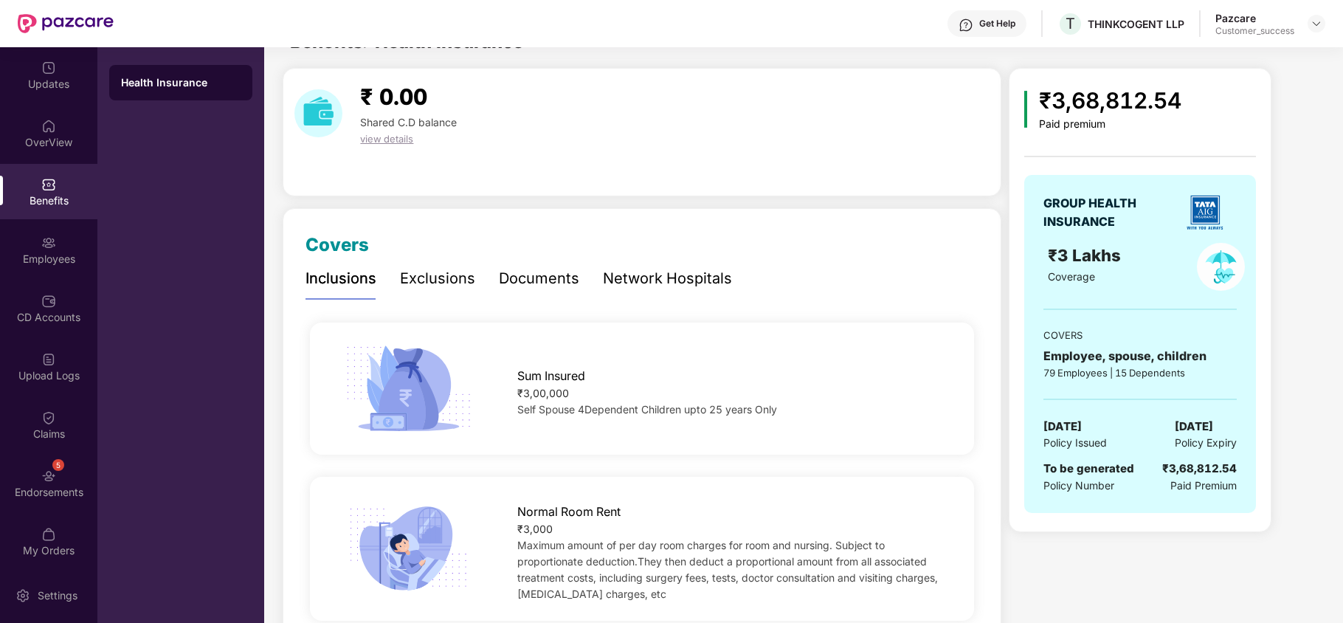
scroll to position [0, 0]
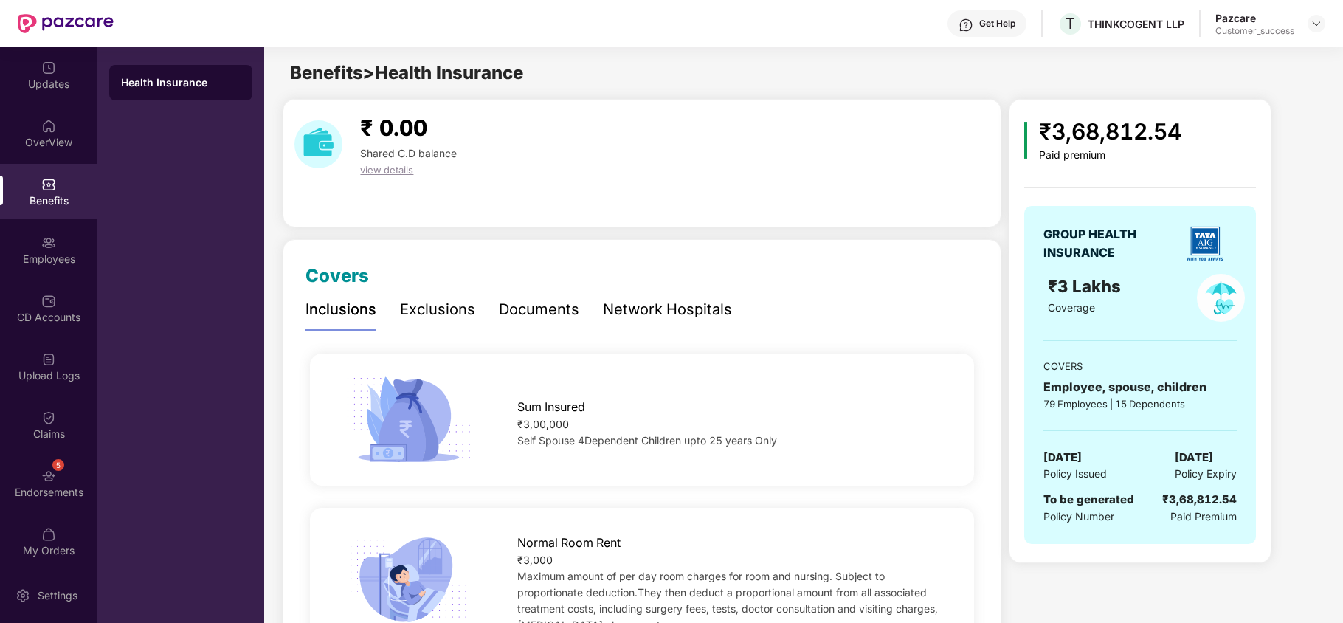
click at [411, 309] on div "Exclusions" at bounding box center [437, 309] width 75 height 23
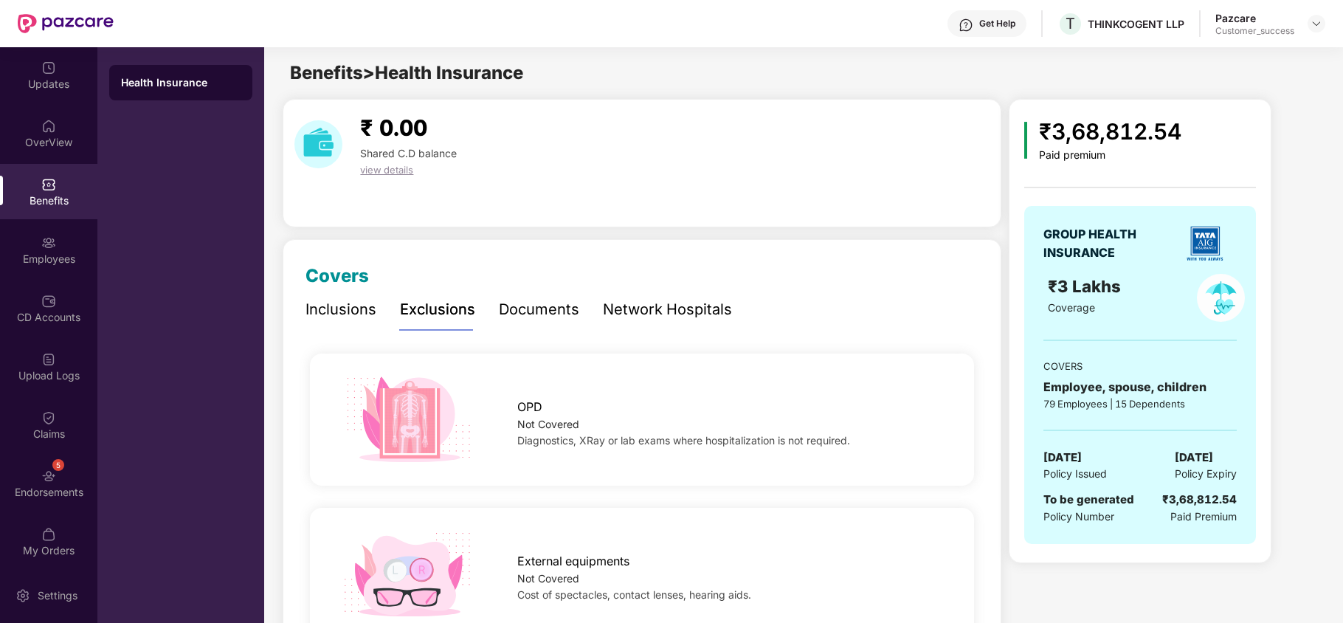
click at [540, 304] on div "Documents" at bounding box center [539, 309] width 80 height 23
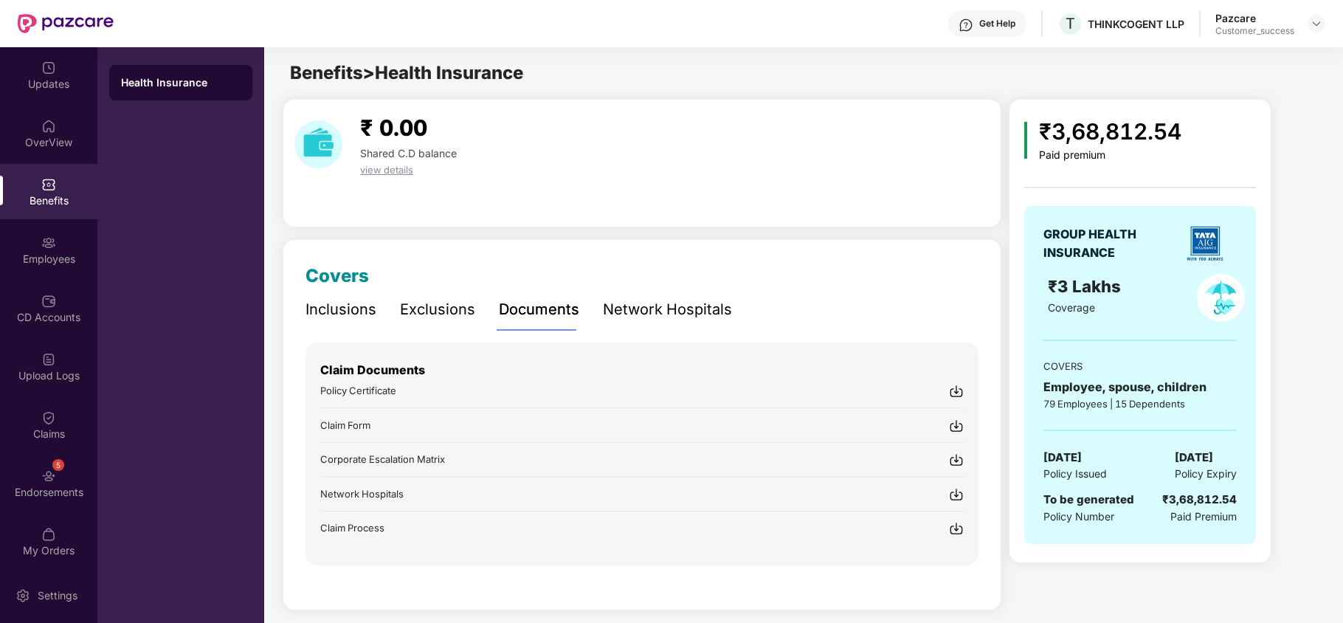
click at [655, 309] on div "Network Hospitals" at bounding box center [667, 309] width 129 height 23
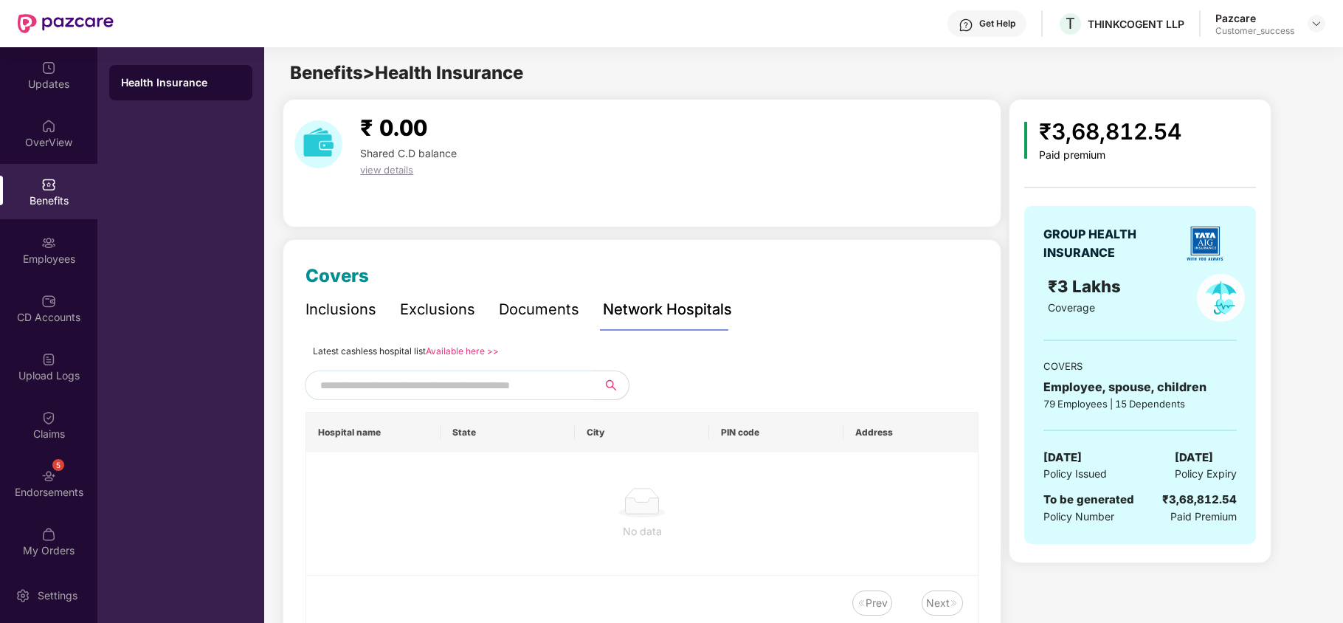
click at [476, 349] on link "Available here >>" at bounding box center [462, 350] width 73 height 11
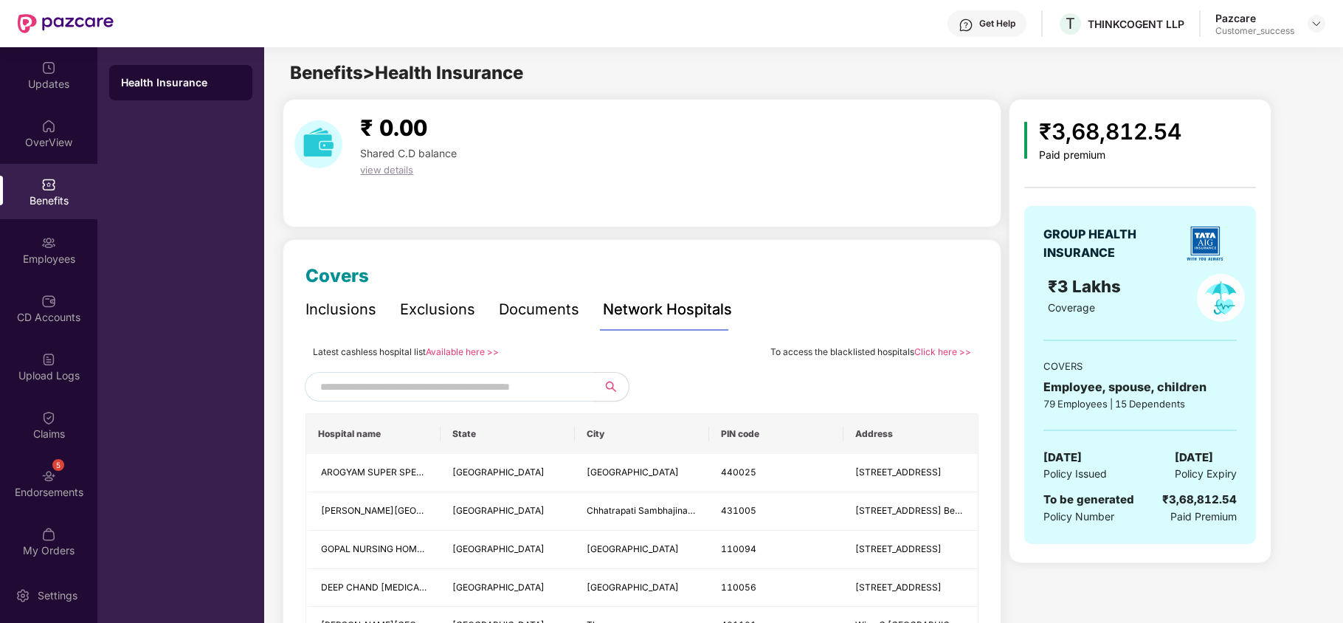
click at [351, 320] on div "Inclusions" at bounding box center [341, 309] width 71 height 23
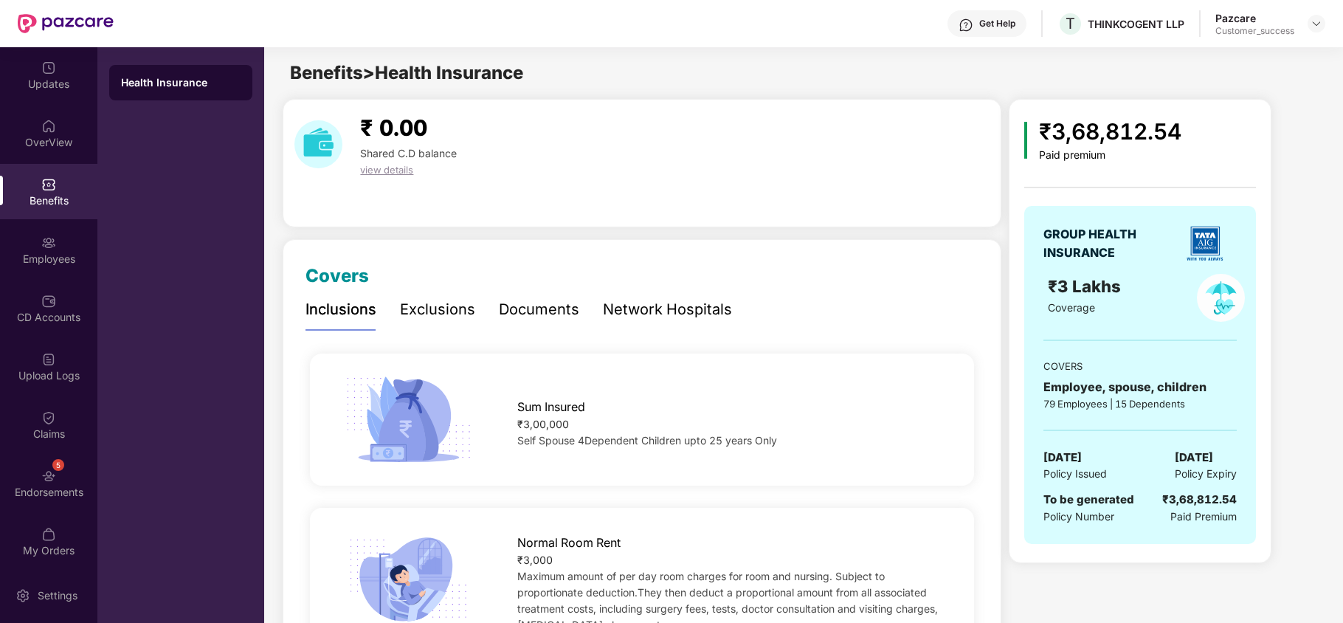
click at [447, 317] on div "Exclusions" at bounding box center [437, 309] width 75 height 23
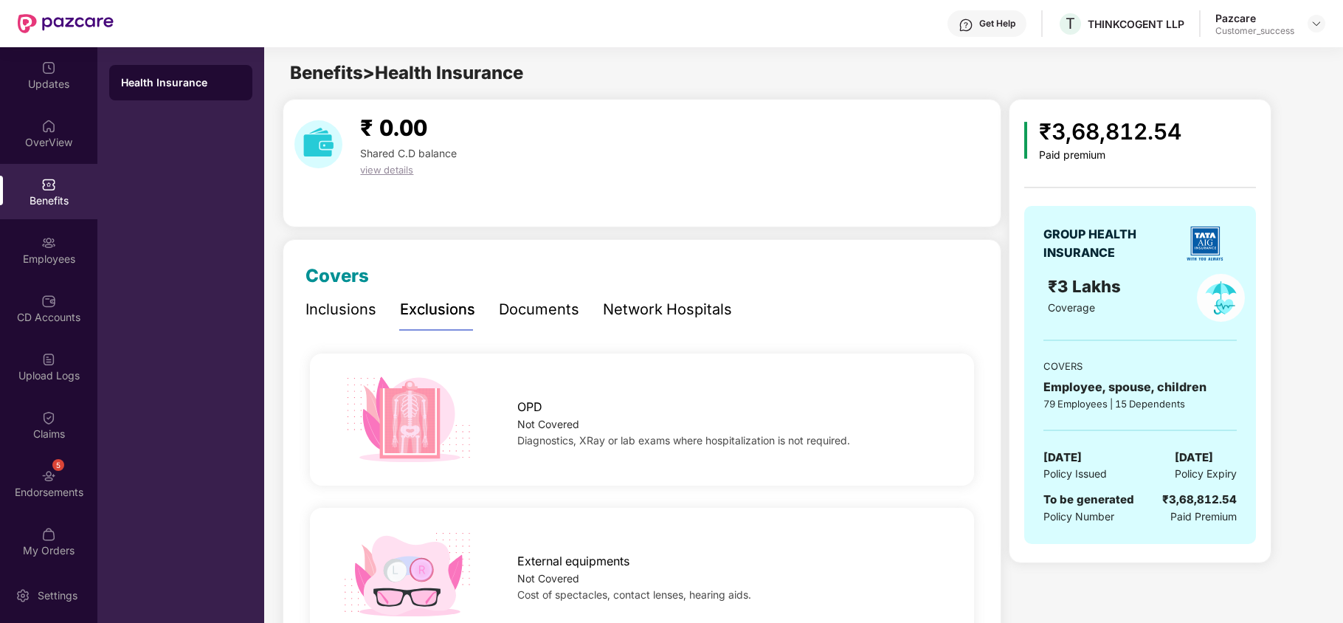
click at [350, 296] on div "Inclusions" at bounding box center [341, 309] width 71 height 41
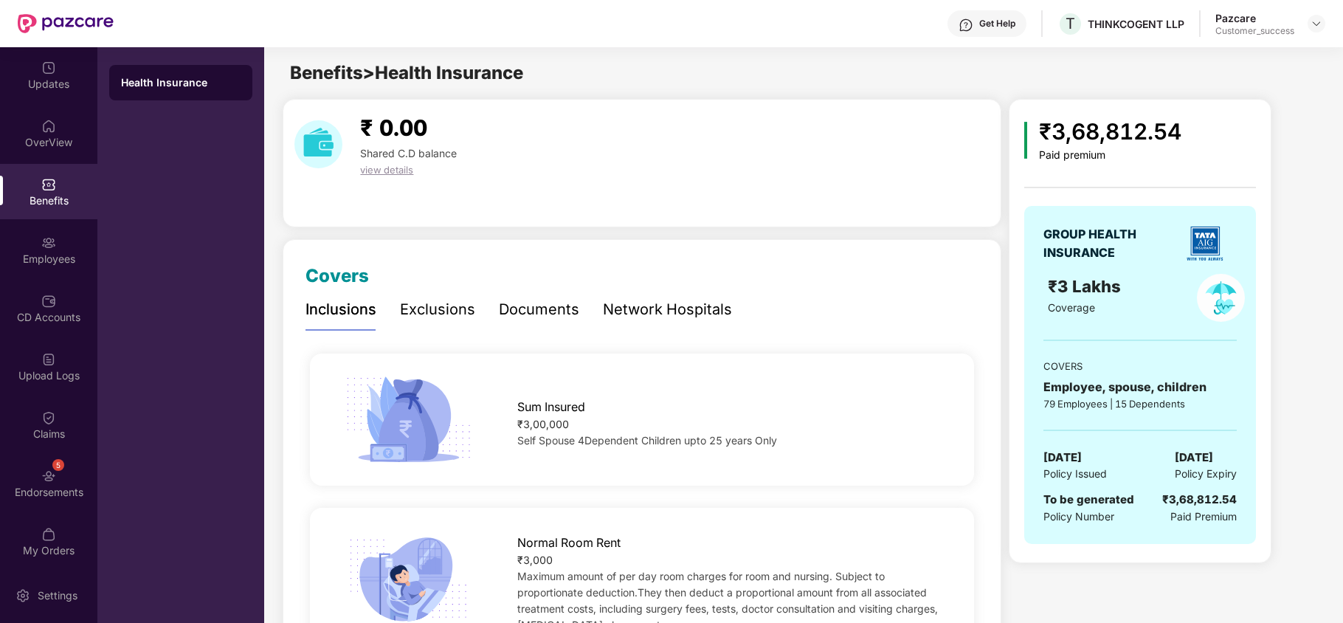
click at [520, 313] on div "Documents" at bounding box center [539, 309] width 80 height 23
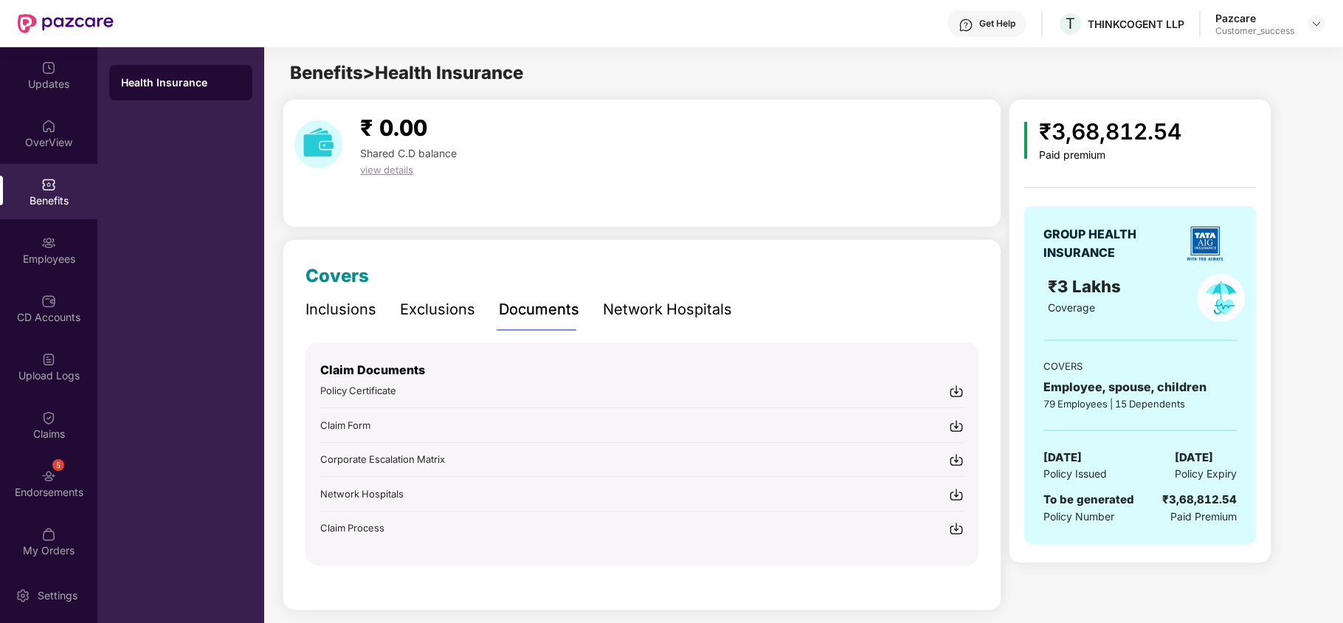
click at [461, 316] on div "Exclusions" at bounding box center [437, 309] width 75 height 23
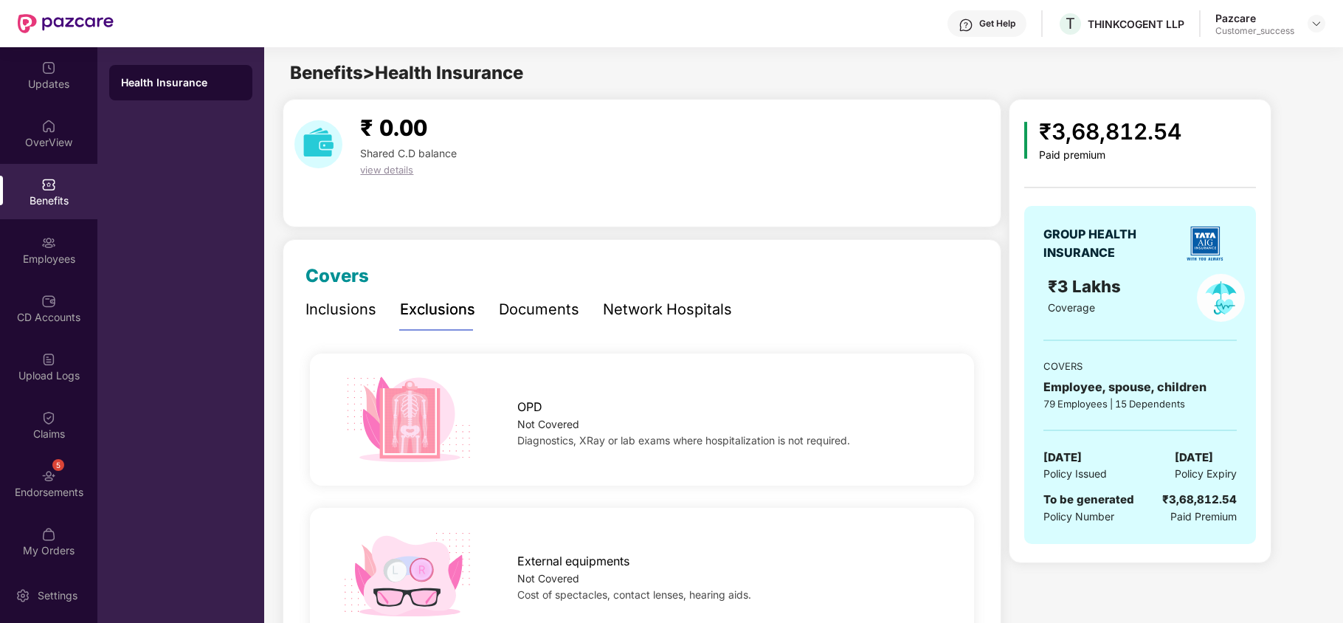
click at [626, 314] on div "Network Hospitals" at bounding box center [667, 309] width 129 height 23
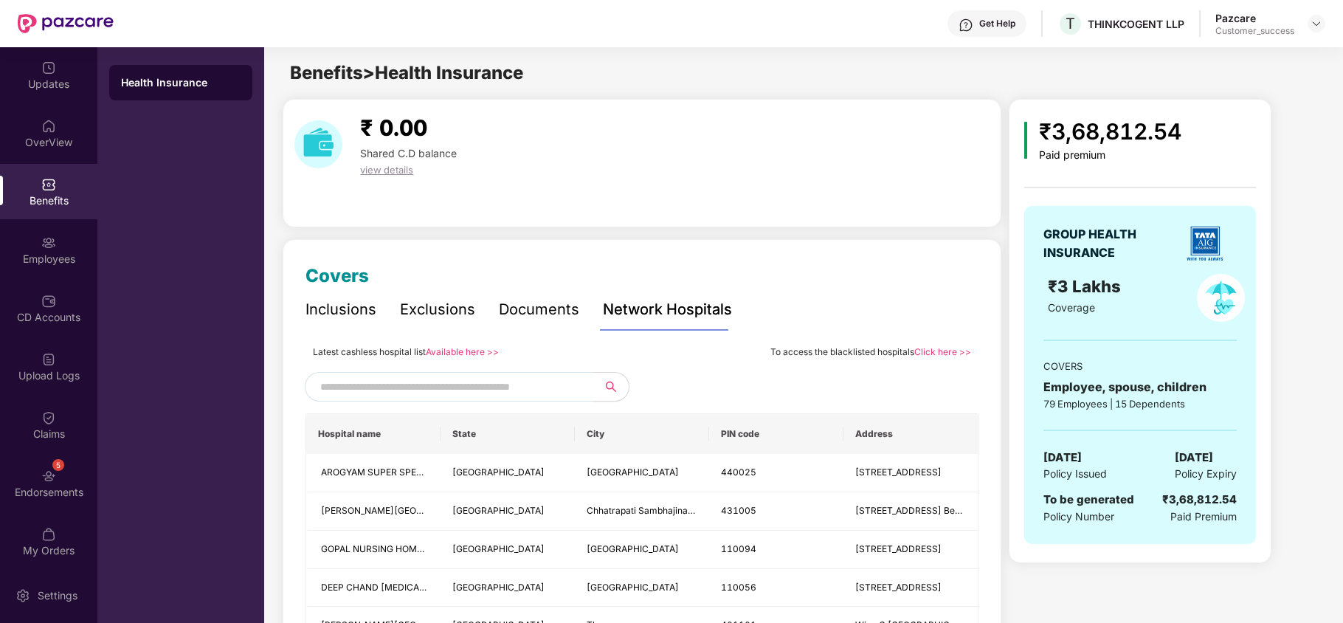
click at [561, 314] on div "Documents" at bounding box center [539, 309] width 80 height 23
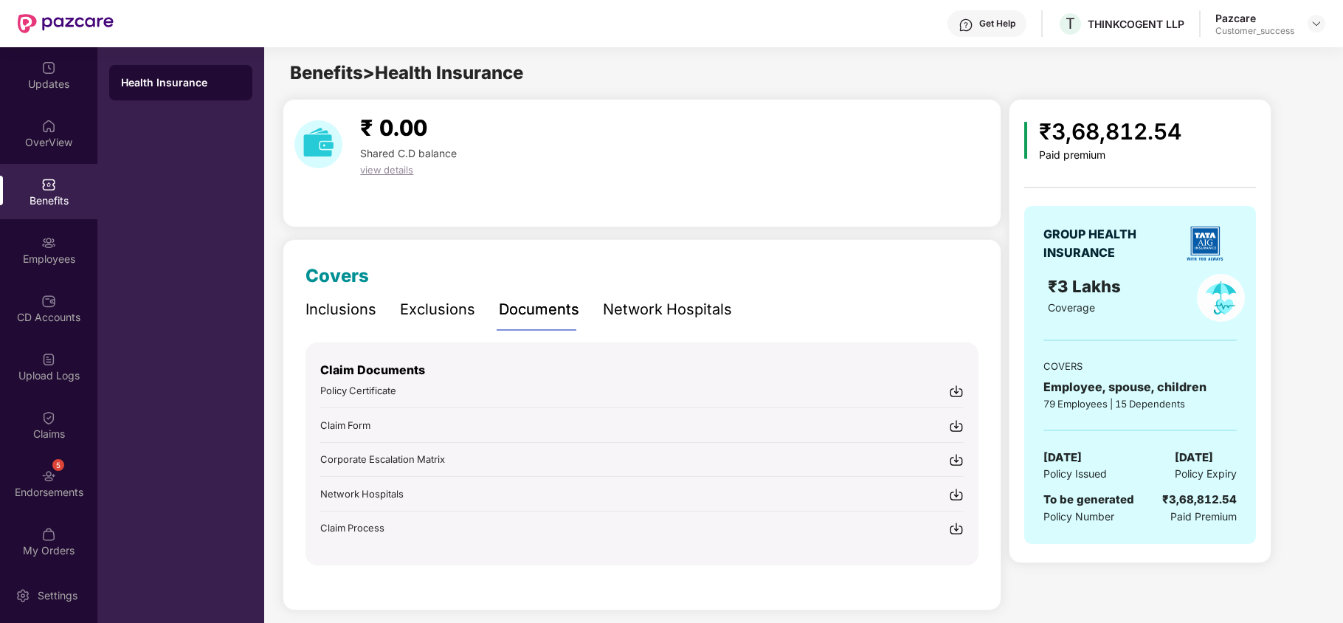
click at [360, 308] on div "Inclusions" at bounding box center [341, 309] width 71 height 23
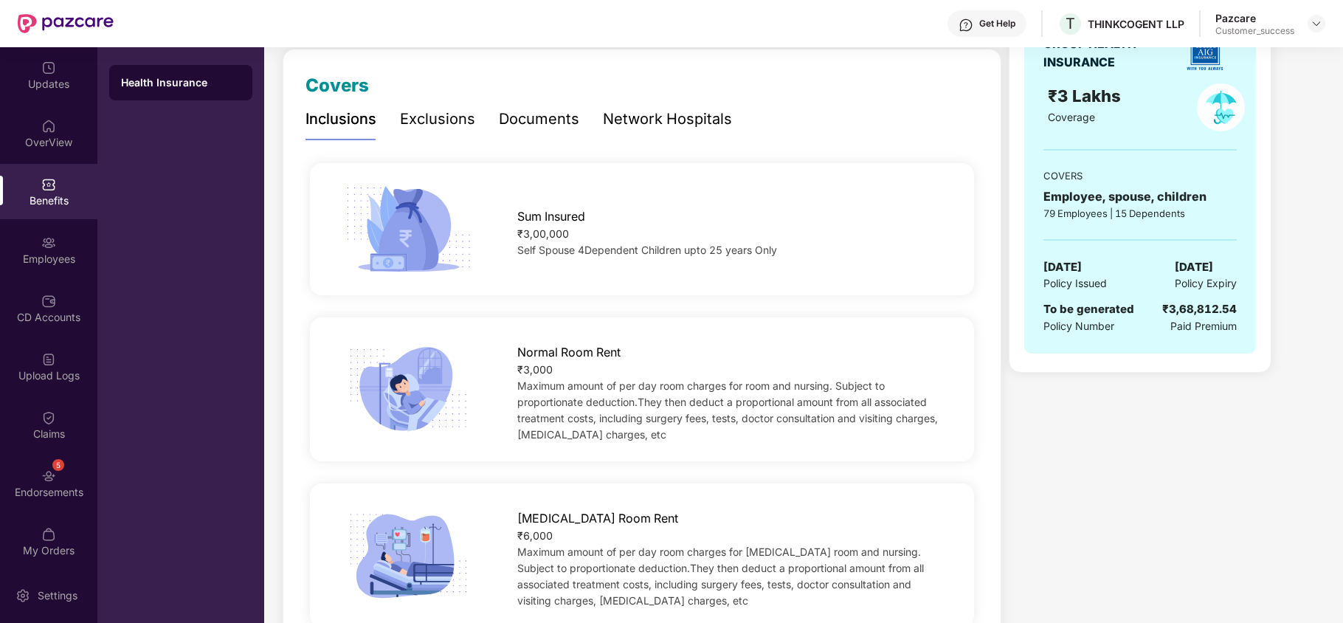
scroll to position [190, 0]
click at [447, 134] on div "Exclusions" at bounding box center [437, 120] width 75 height 41
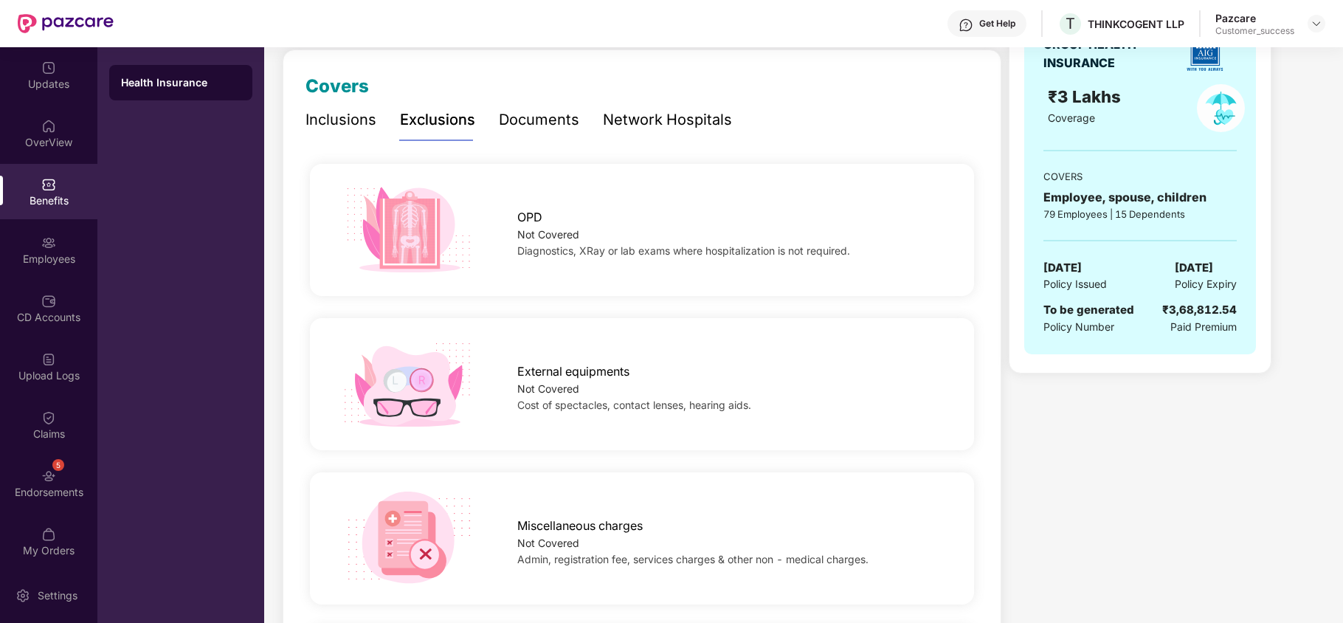
click at [503, 137] on div "Documents" at bounding box center [539, 120] width 80 height 41
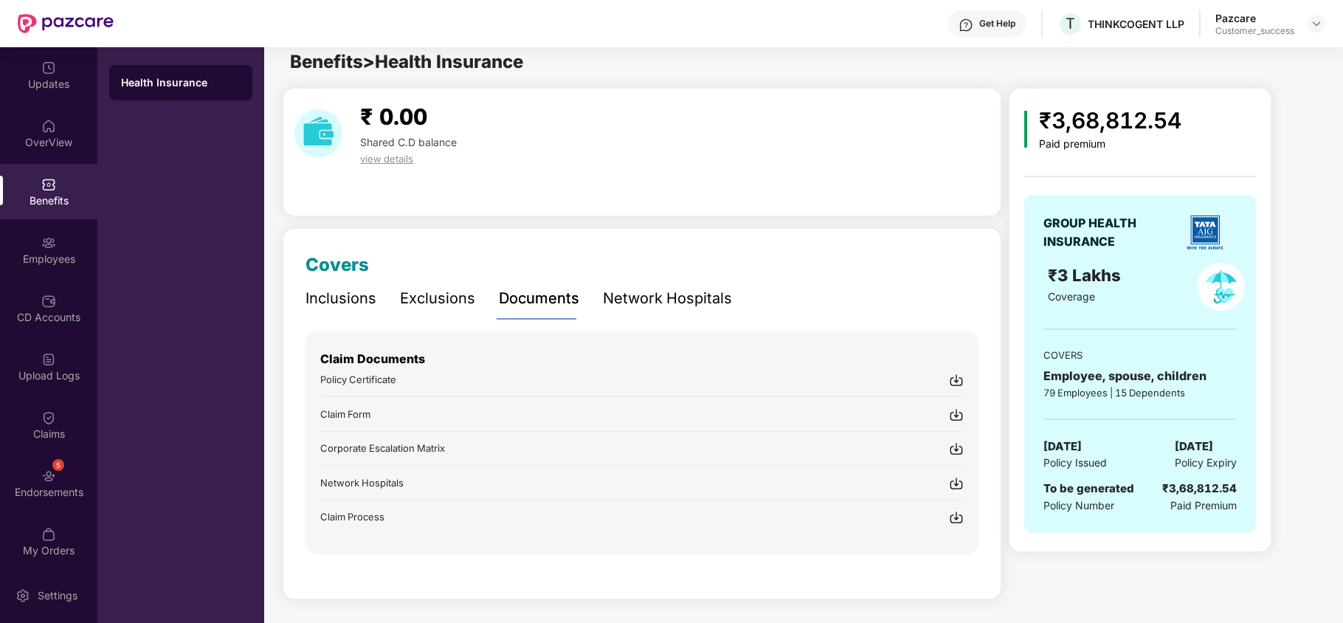
scroll to position [12, 0]
click at [331, 298] on div "Inclusions" at bounding box center [341, 298] width 71 height 23
